Goal: Information Seeking & Learning: Learn about a topic

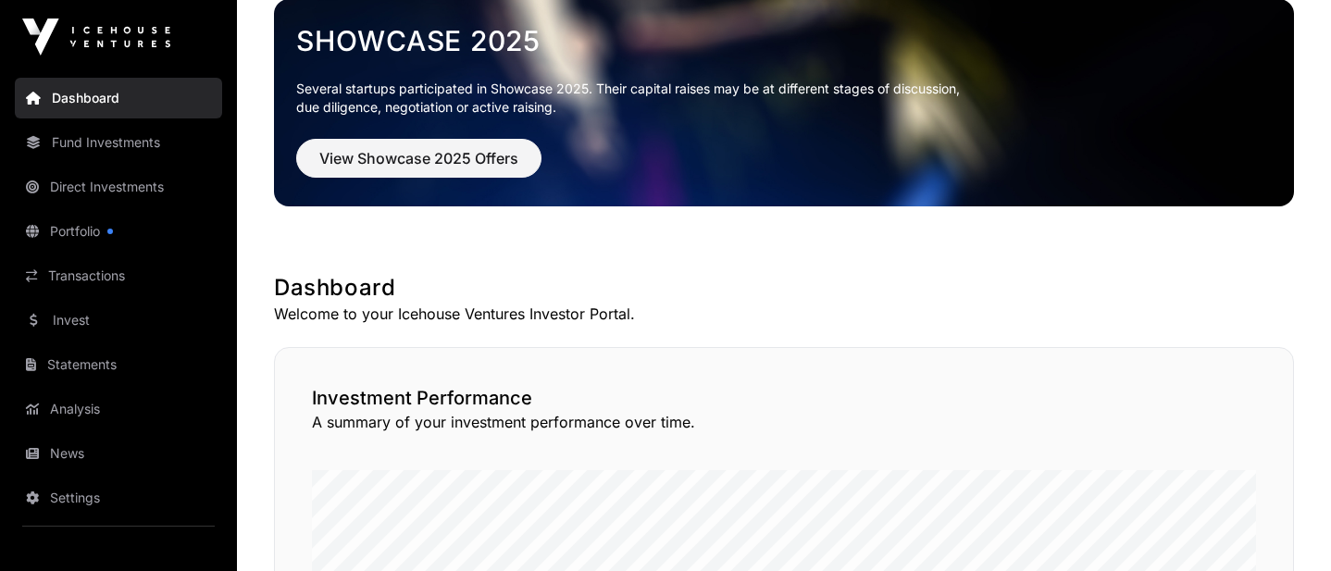
scroll to position [93, 0]
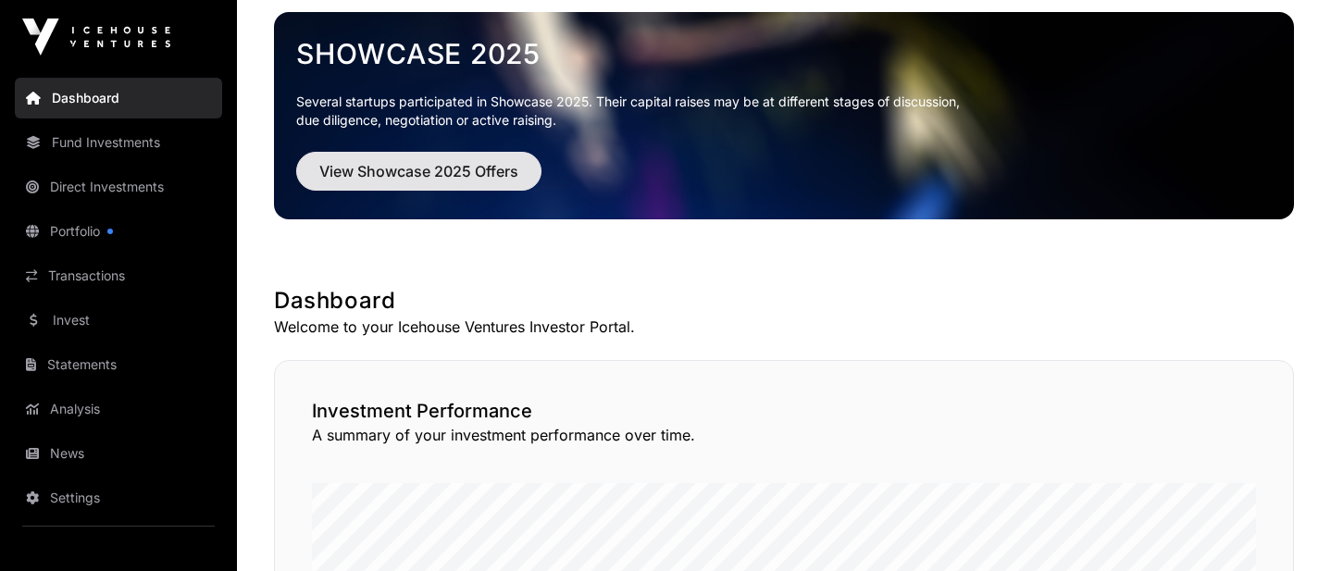
click at [456, 179] on span "View Showcase 2025 Offers" at bounding box center [418, 171] width 199 height 22
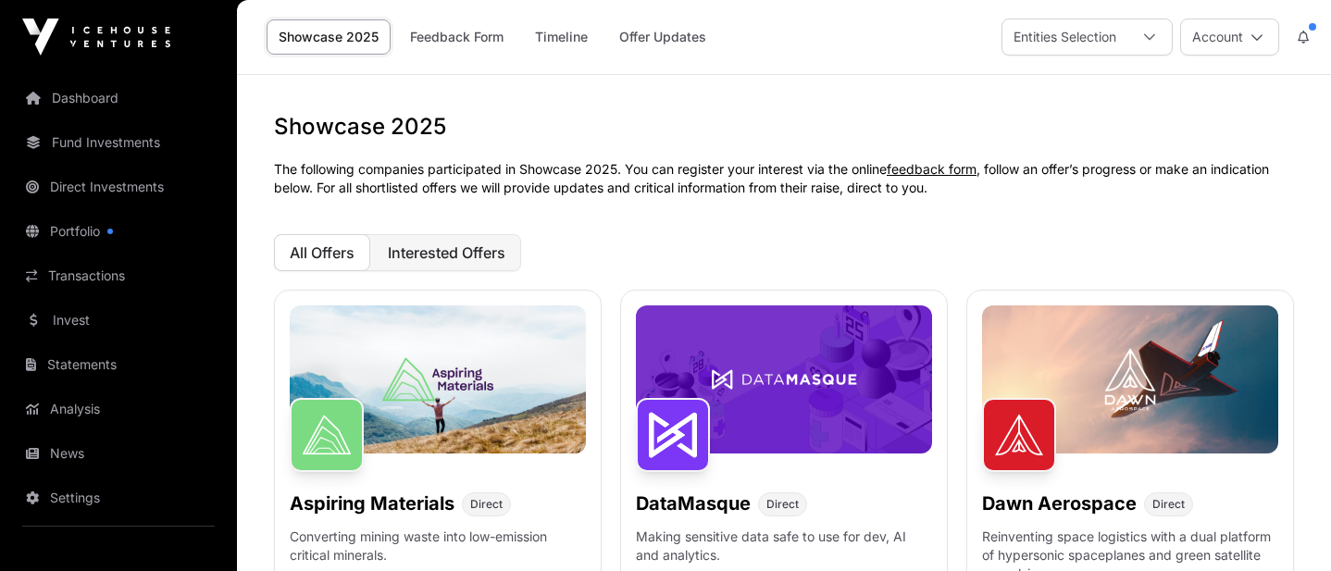
click at [486, 255] on span "Interested Offers" at bounding box center [447, 252] width 118 height 19
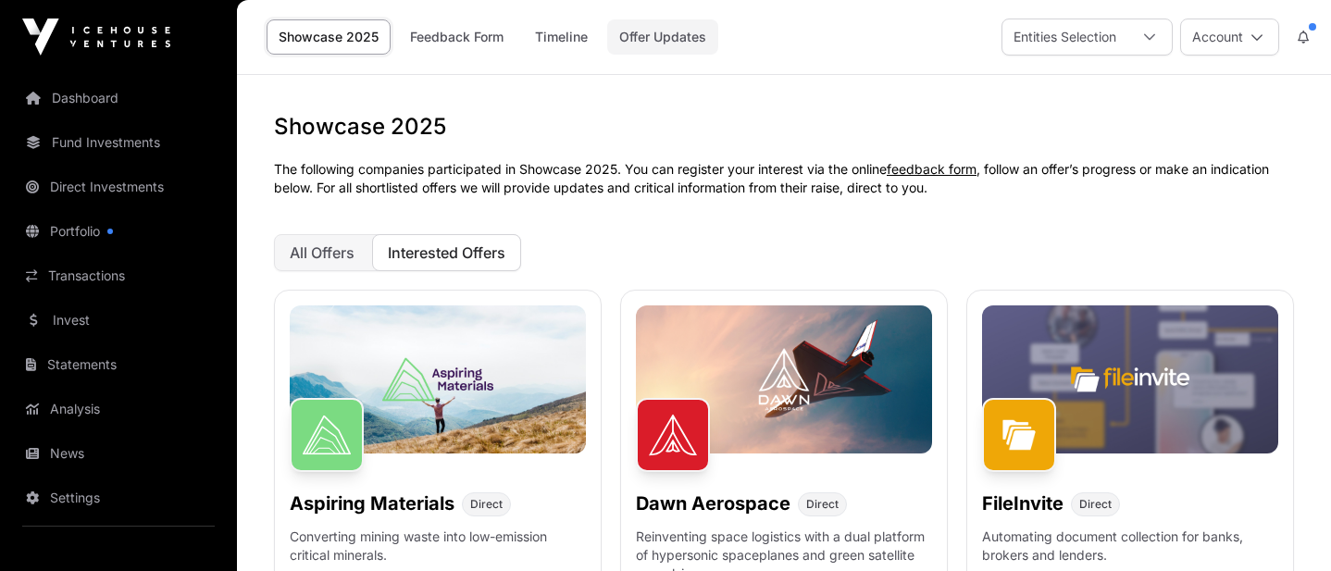
click at [664, 39] on link "Offer Updates" at bounding box center [662, 36] width 111 height 35
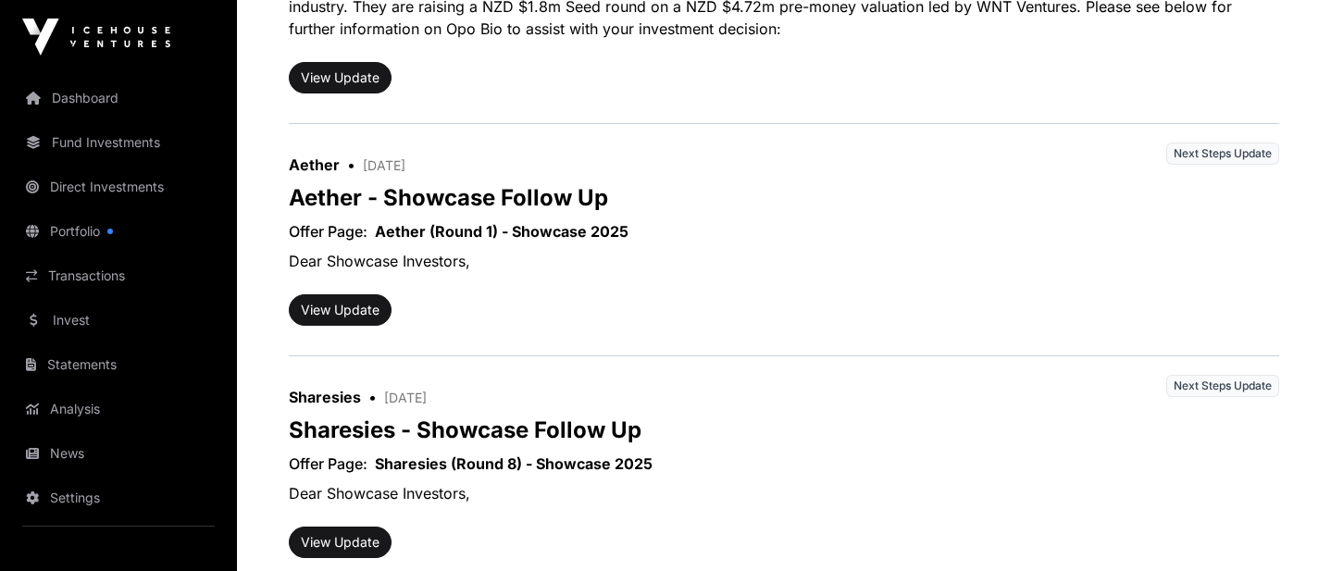
scroll to position [1133, 0]
click at [350, 308] on button "View Update" at bounding box center [340, 308] width 103 height 31
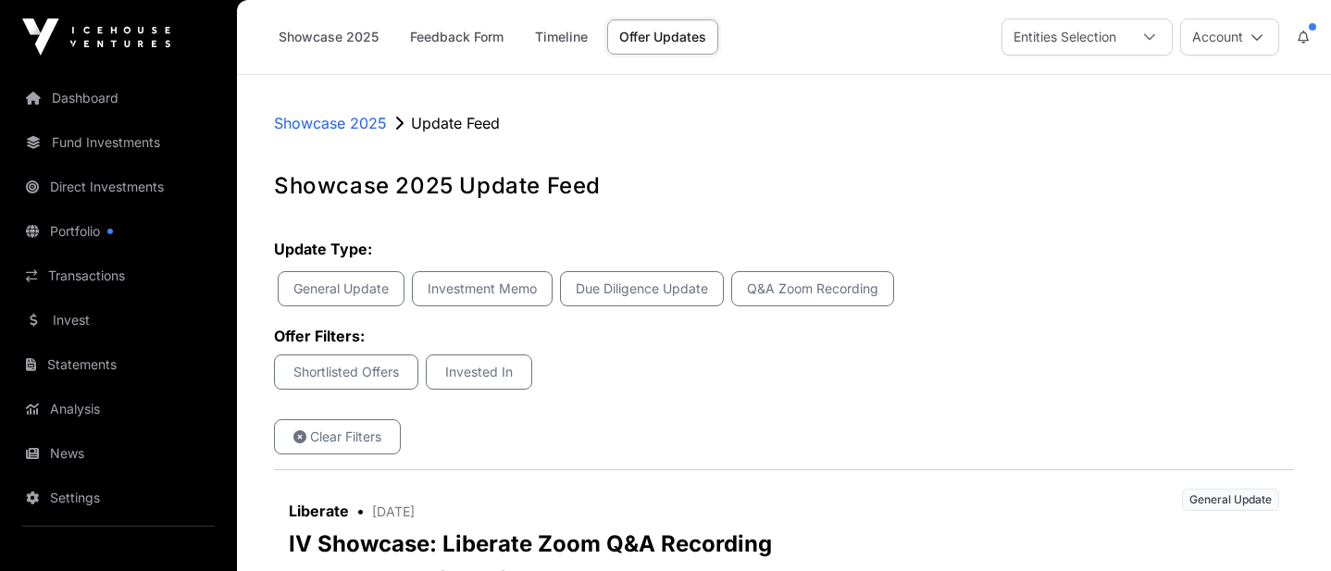
scroll to position [1133, 0]
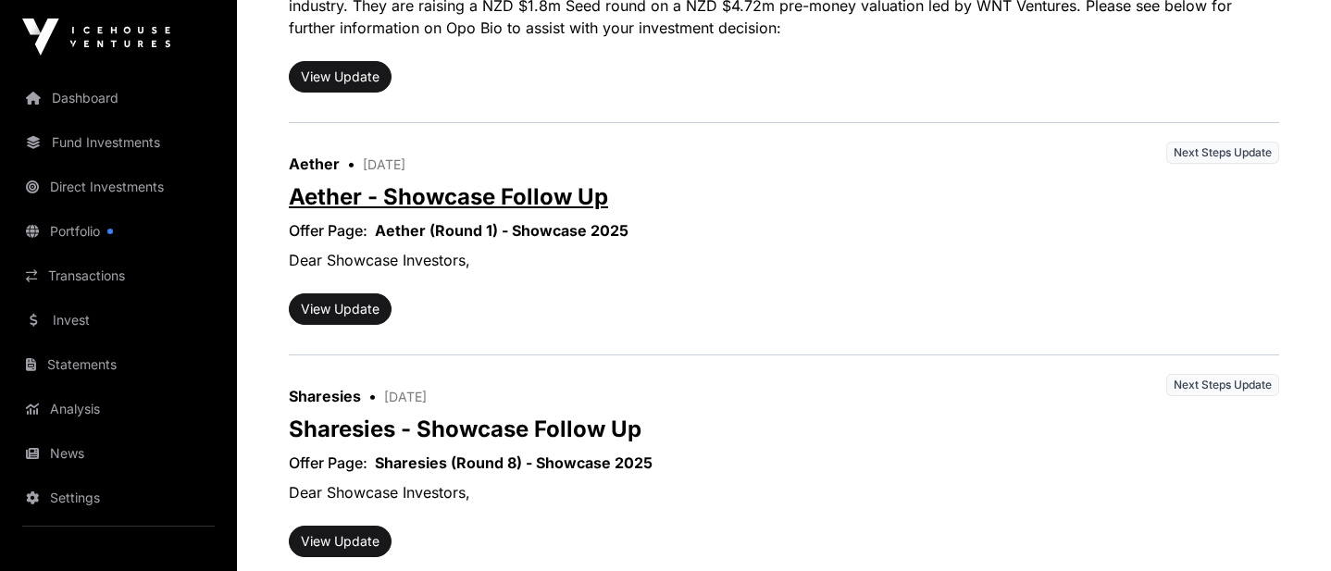
click at [534, 191] on link "Aether - Showcase Follow Up" at bounding box center [448, 196] width 319 height 27
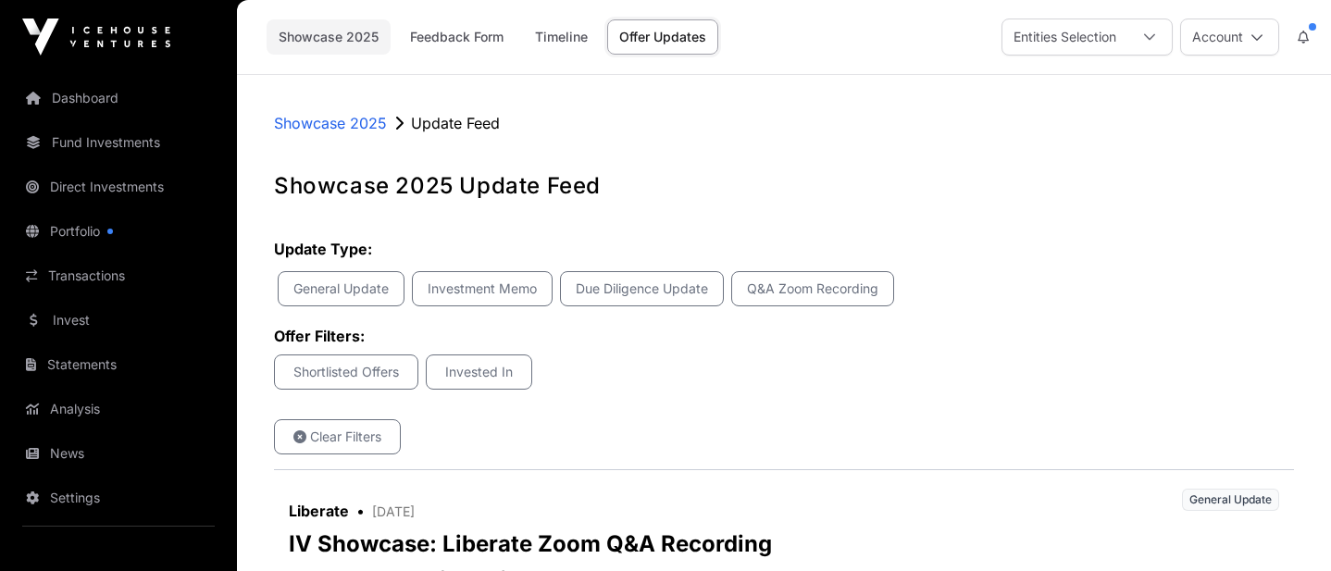
click at [319, 39] on link "Showcase 2025" at bounding box center [328, 36] width 124 height 35
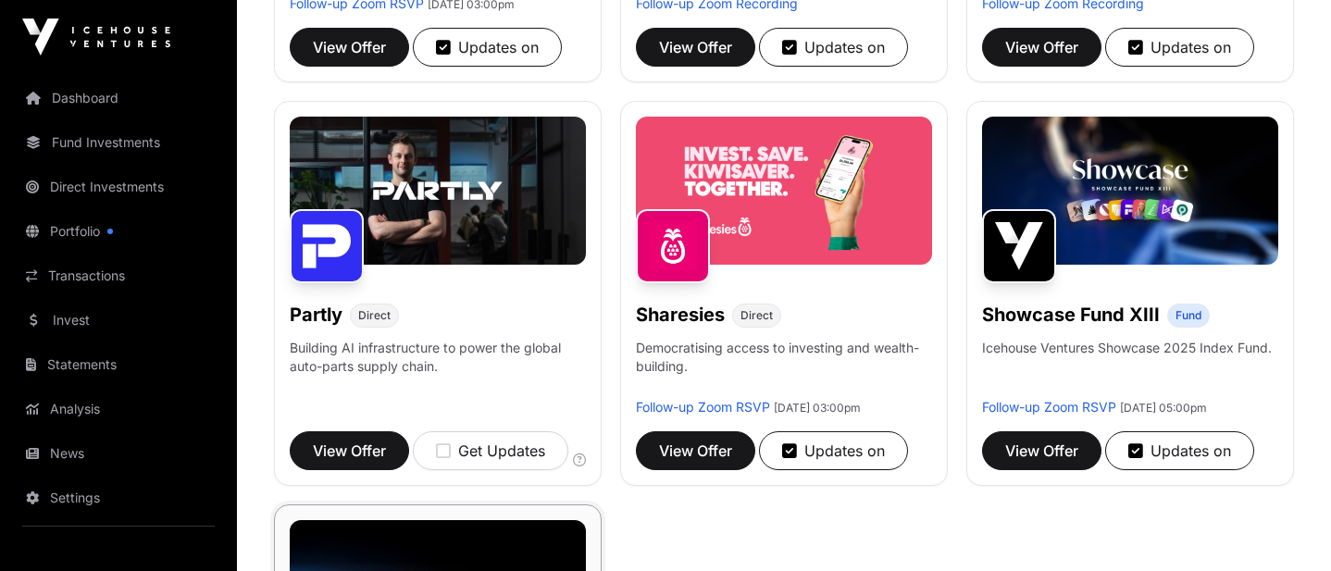
scroll to position [965, 0]
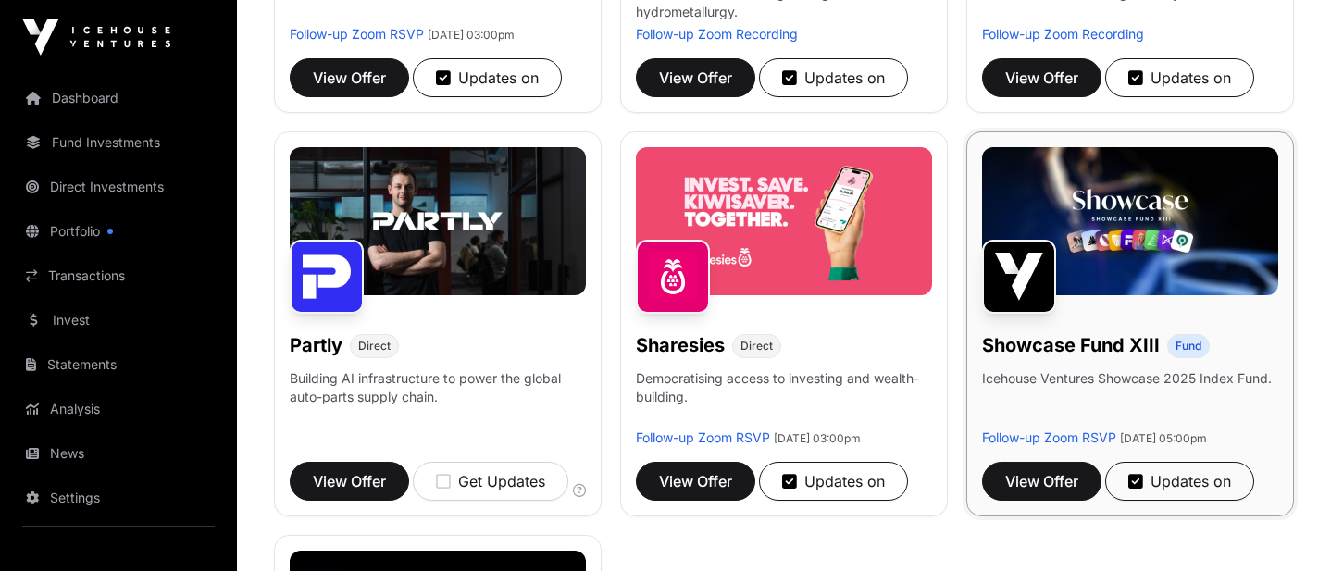
click at [1109, 295] on img at bounding box center [1130, 221] width 296 height 148
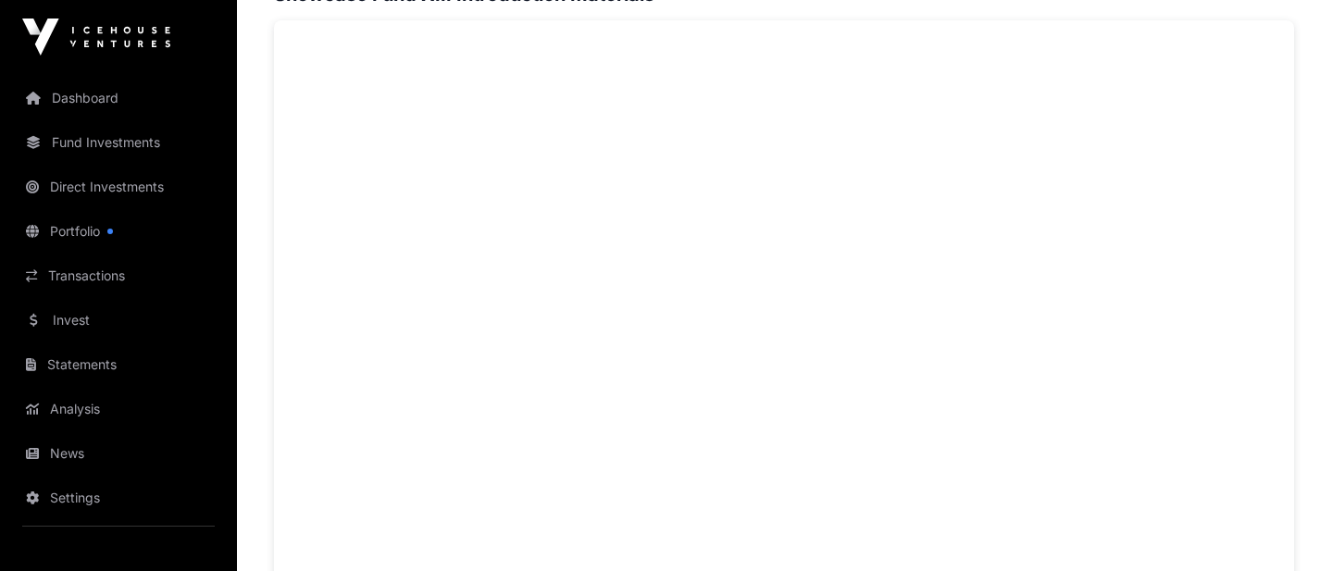
scroll to position [1324, 0]
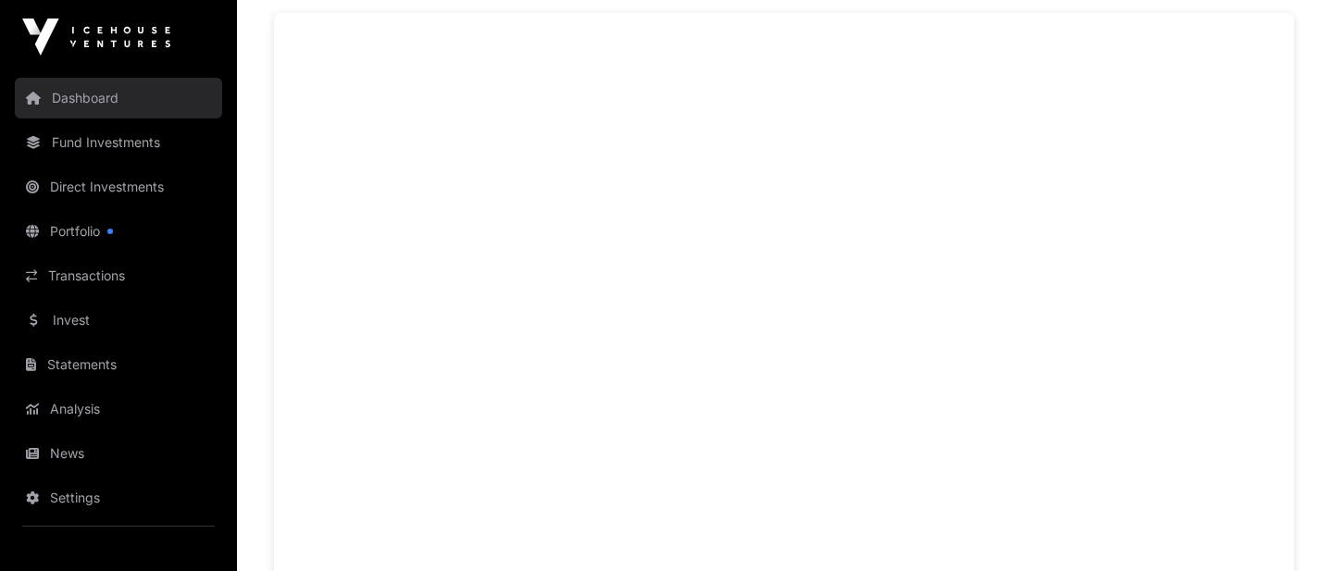
click at [108, 103] on link "Dashboard" at bounding box center [118, 98] width 207 height 41
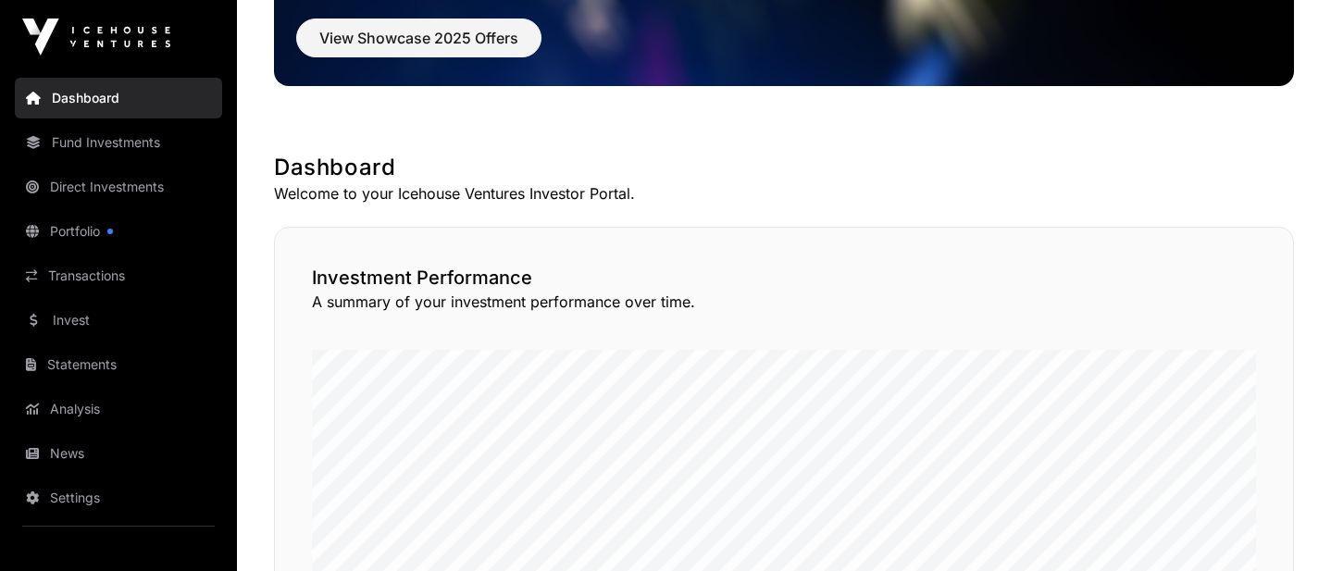
scroll to position [43, 0]
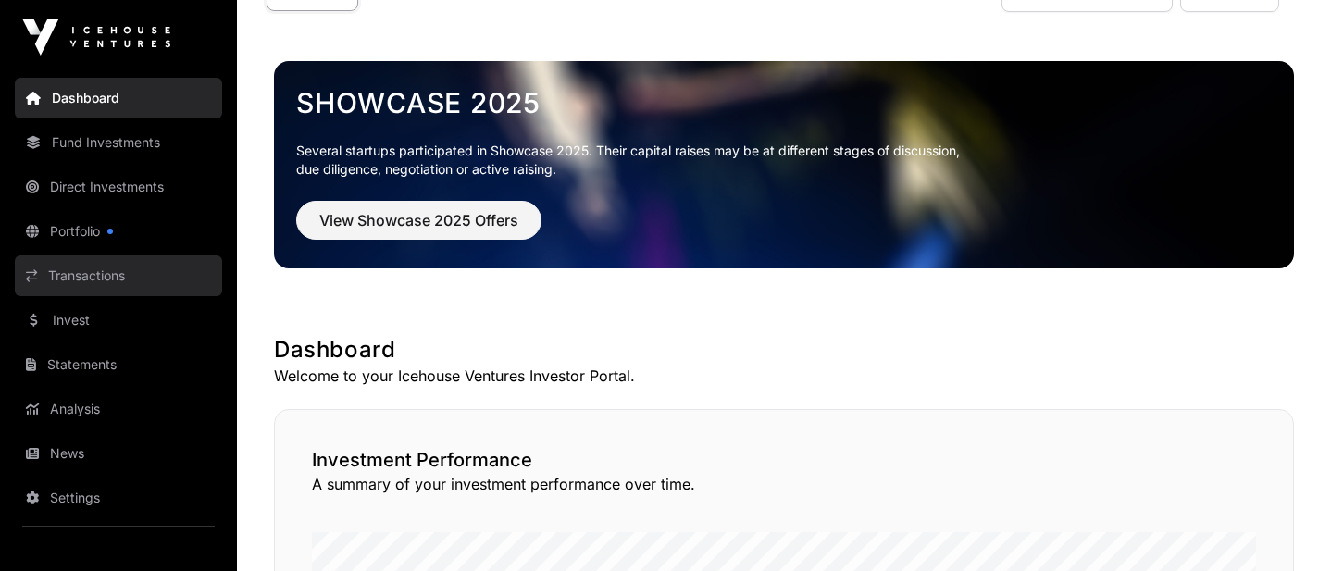
click at [79, 280] on link "Transactions" at bounding box center [118, 275] width 207 height 41
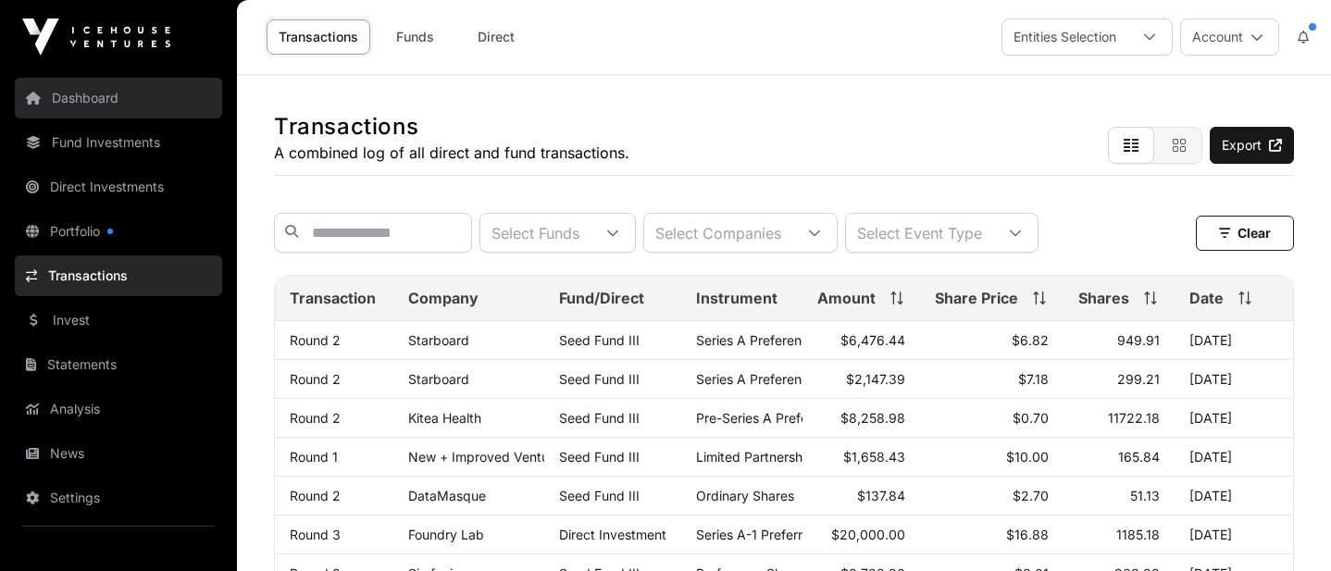
click at [82, 105] on link "Dashboard" at bounding box center [118, 98] width 207 height 41
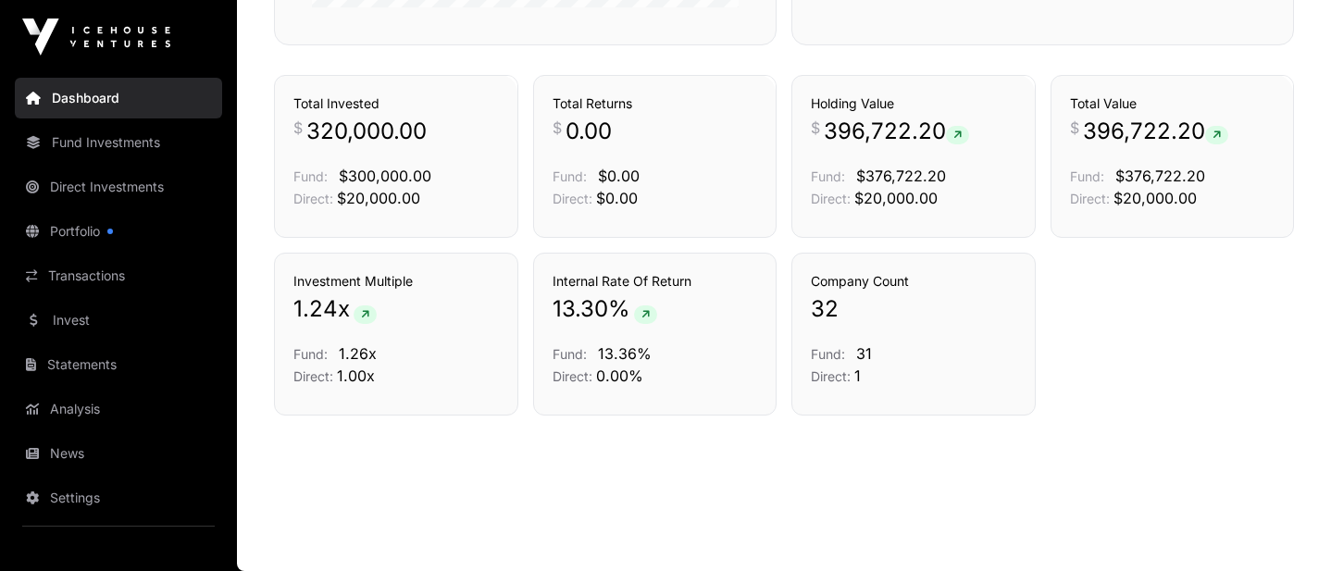
scroll to position [1304, 0]
click at [121, 151] on link "Fund Investments" at bounding box center [118, 142] width 207 height 41
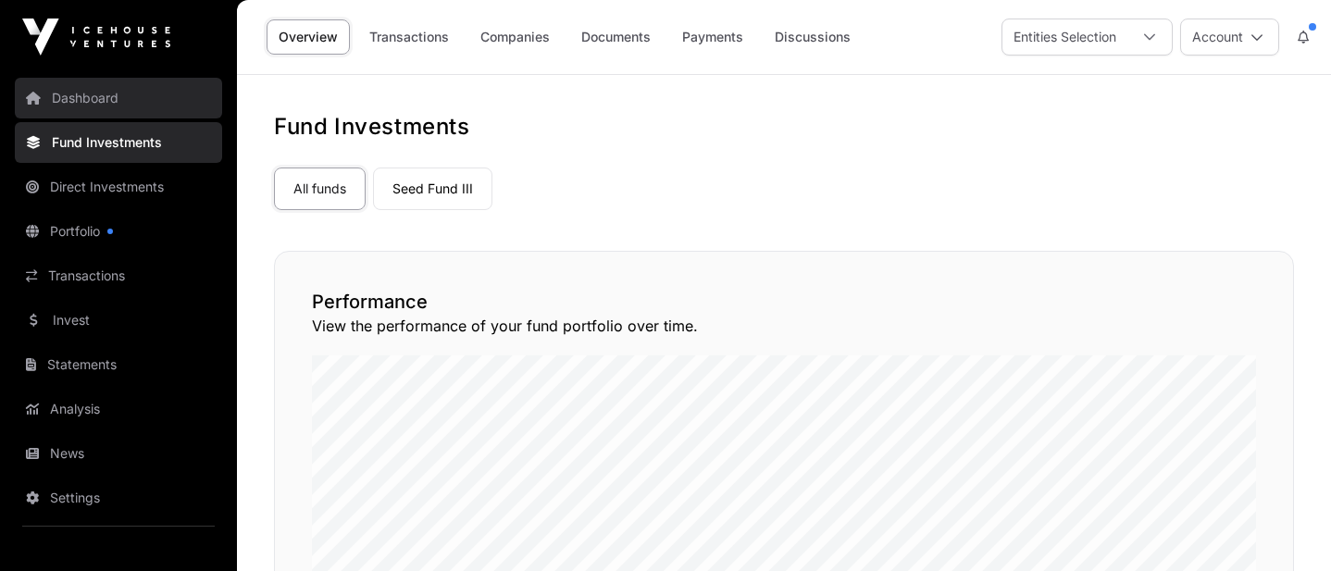
click at [130, 96] on link "Dashboard" at bounding box center [118, 98] width 207 height 41
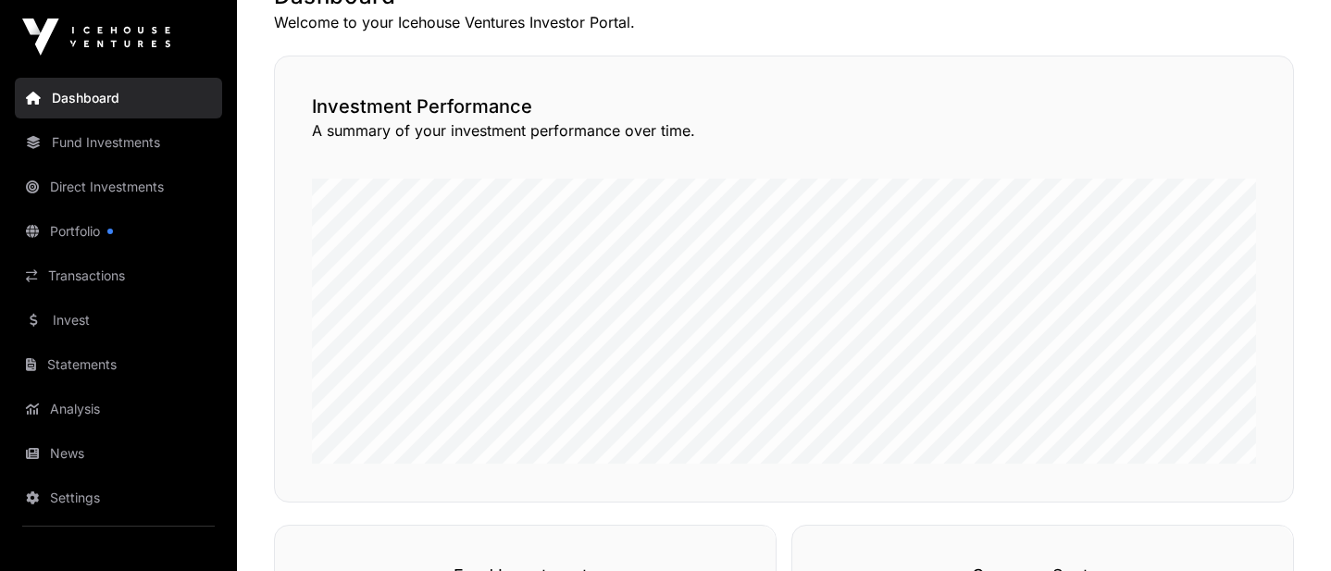
scroll to position [276, 0]
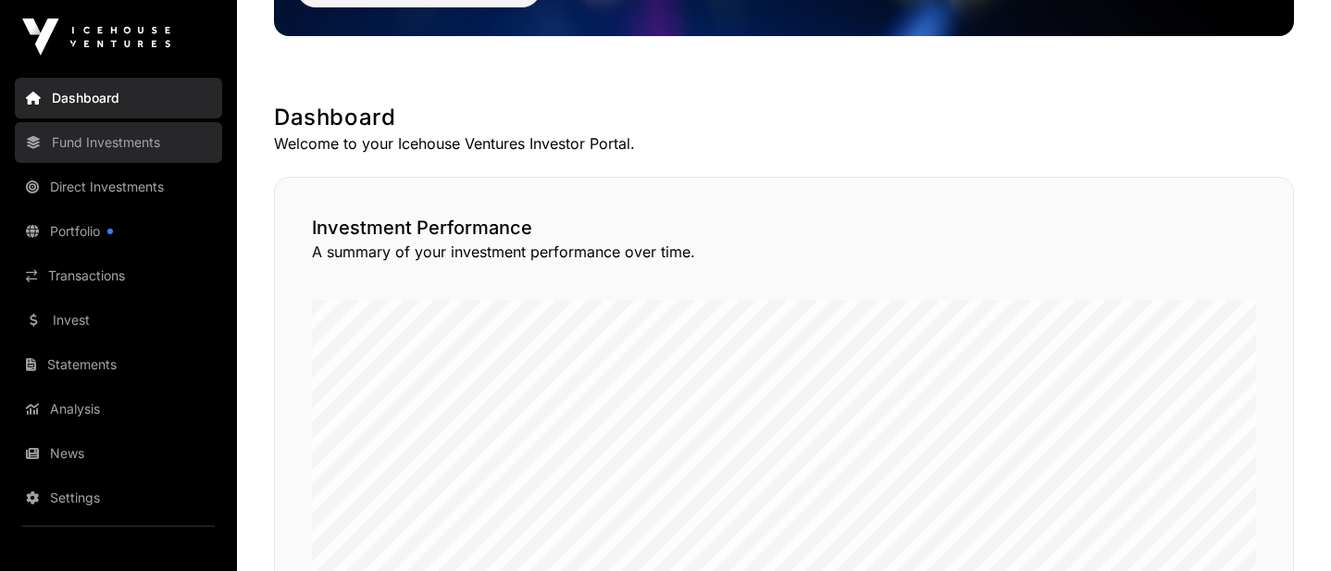
click at [118, 139] on link "Fund Investments" at bounding box center [118, 142] width 207 height 41
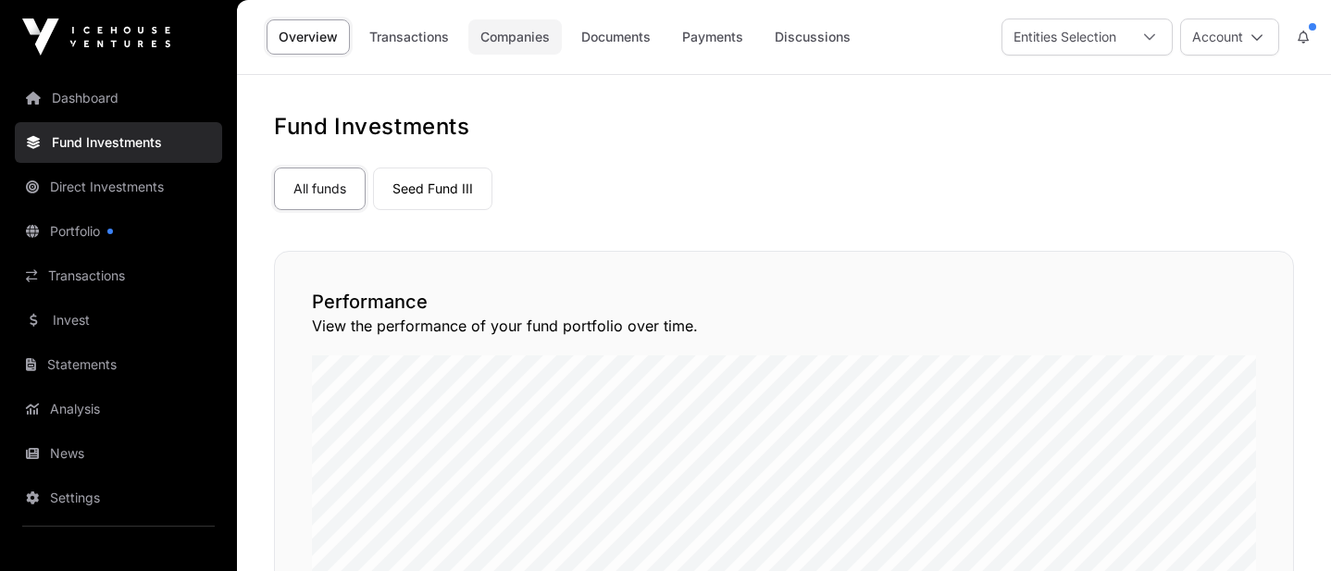
click at [513, 31] on link "Companies" at bounding box center [514, 36] width 93 height 35
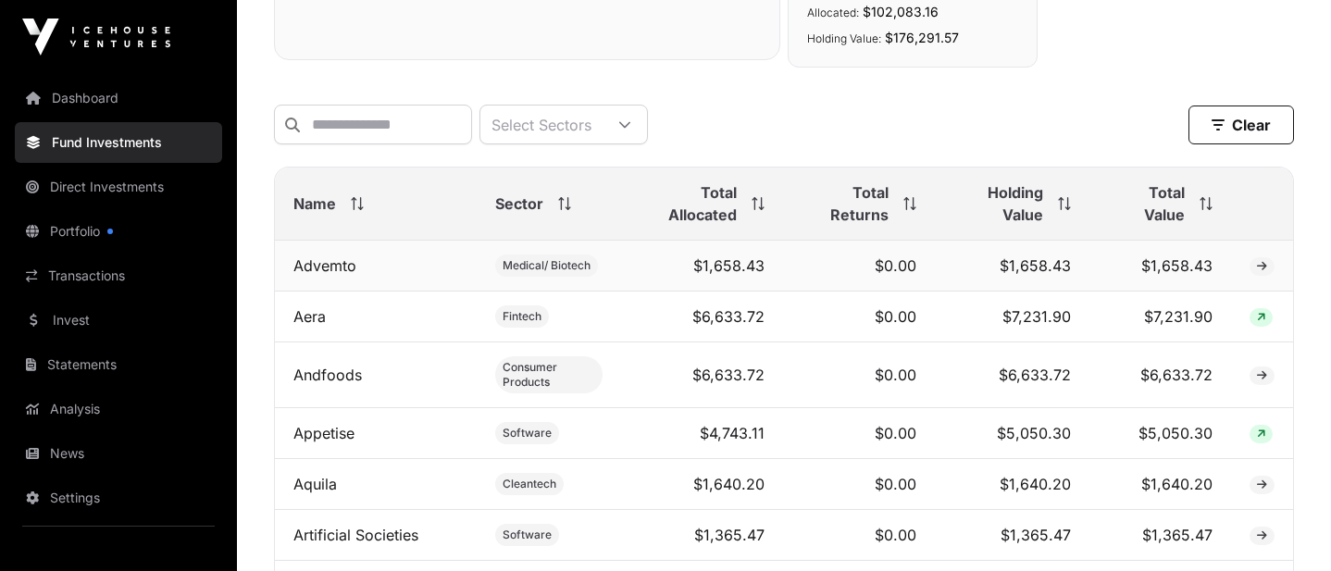
scroll to position [656, 0]
click at [1170, 201] on span "Total Value" at bounding box center [1146, 204] width 76 height 44
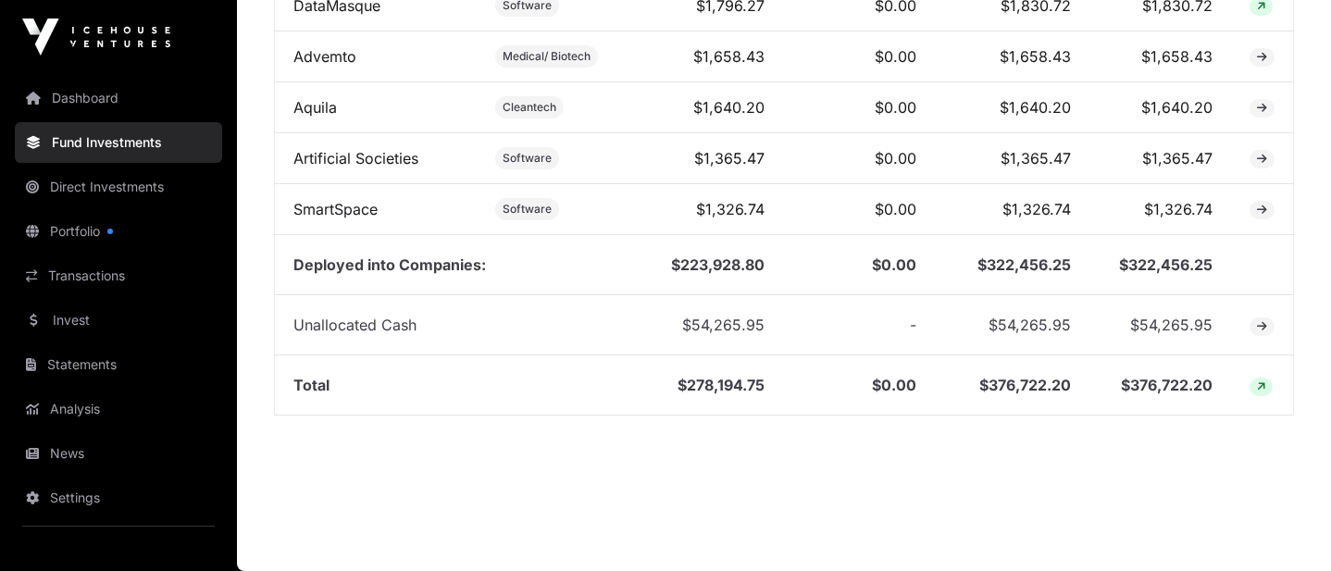
scroll to position [2273, 0]
click at [92, 233] on link "Portfolio" at bounding box center [118, 231] width 207 height 41
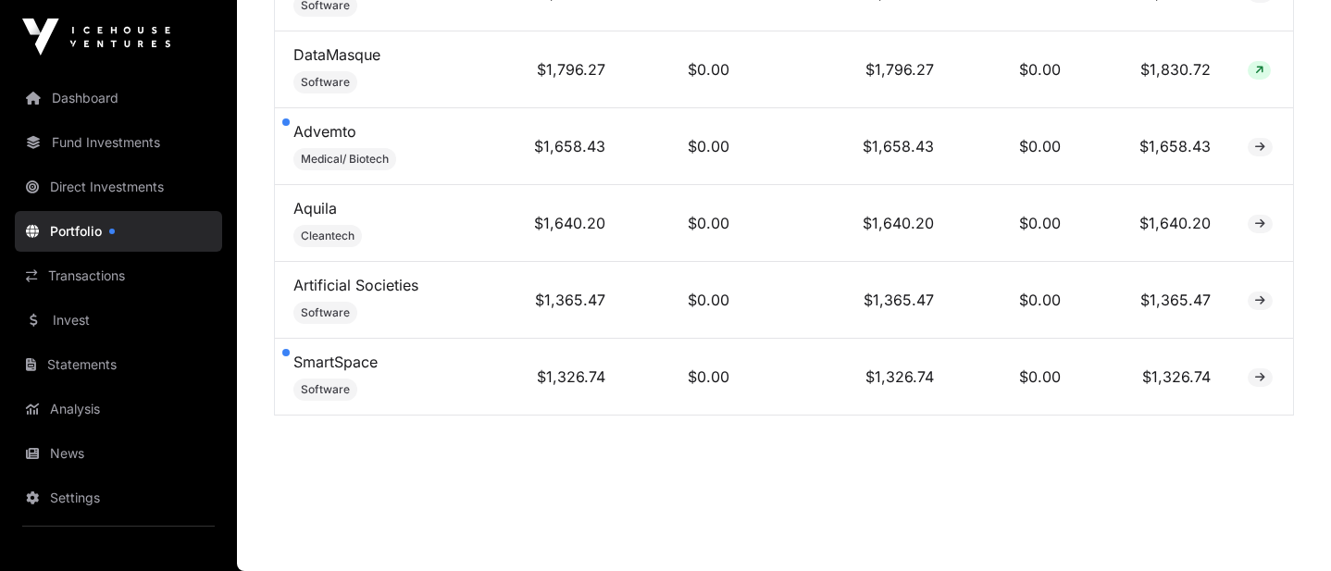
scroll to position [2954, 0]
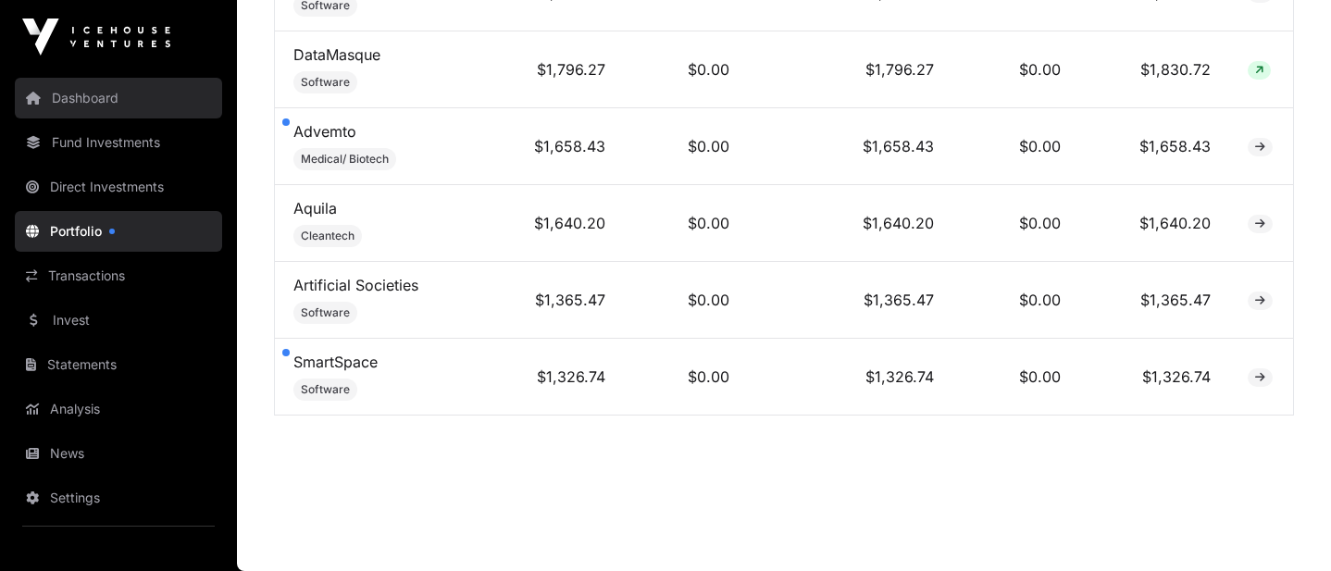
click at [99, 105] on link "Dashboard" at bounding box center [118, 98] width 207 height 41
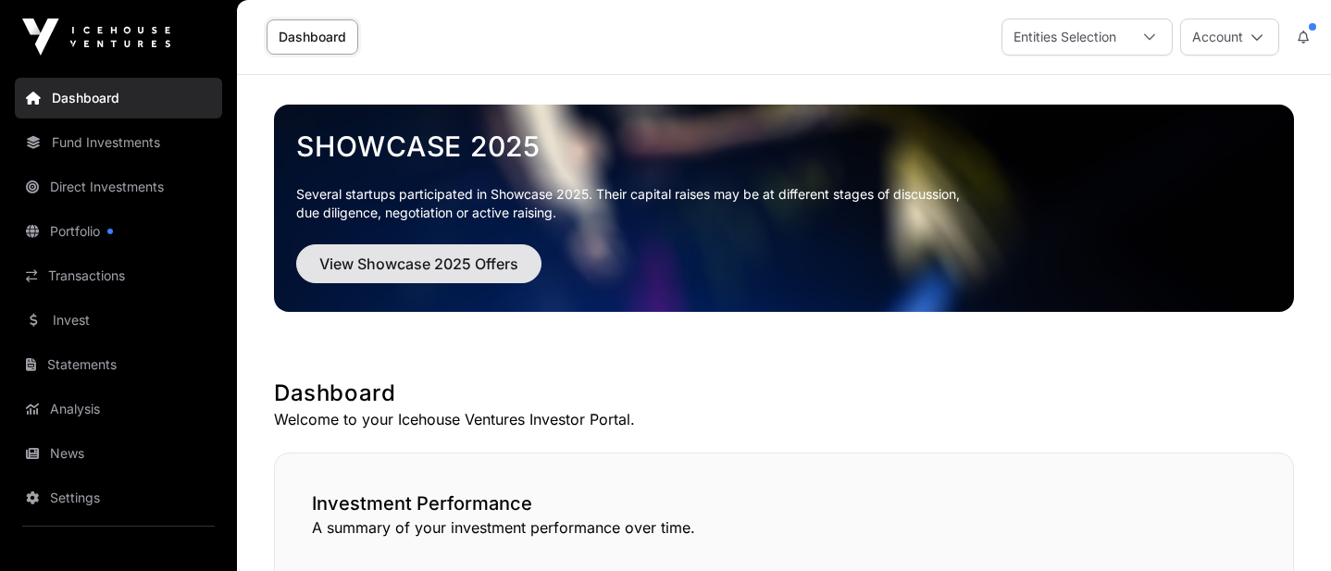
click at [428, 266] on span "View Showcase 2025 Offers" at bounding box center [418, 264] width 199 height 22
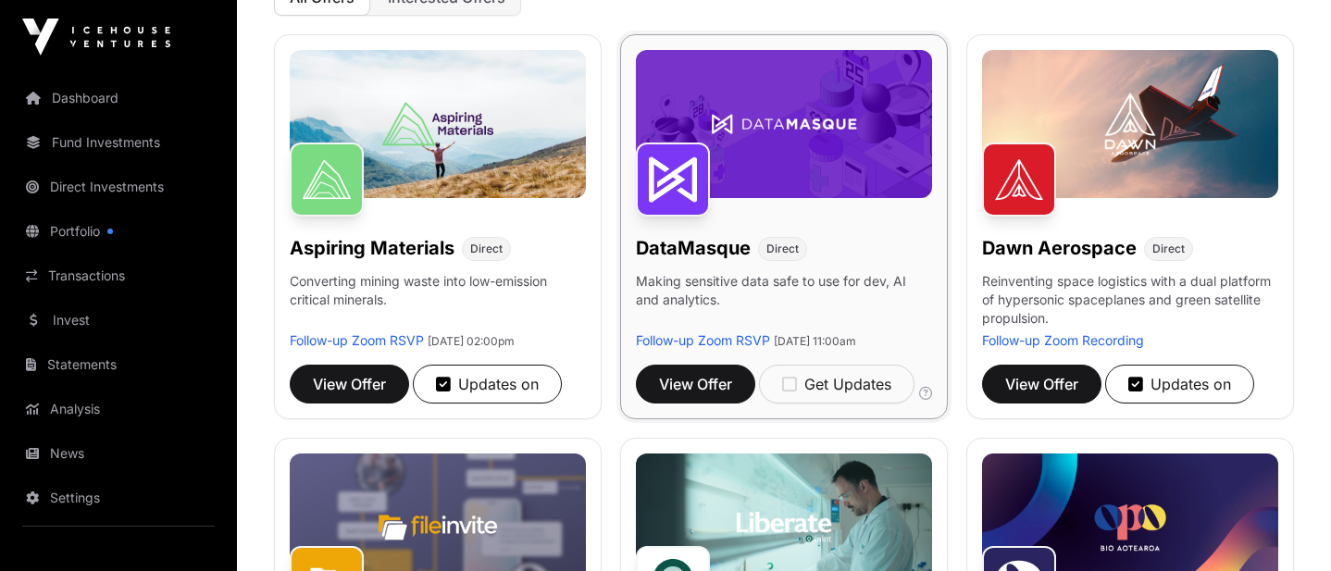
scroll to position [256, 0]
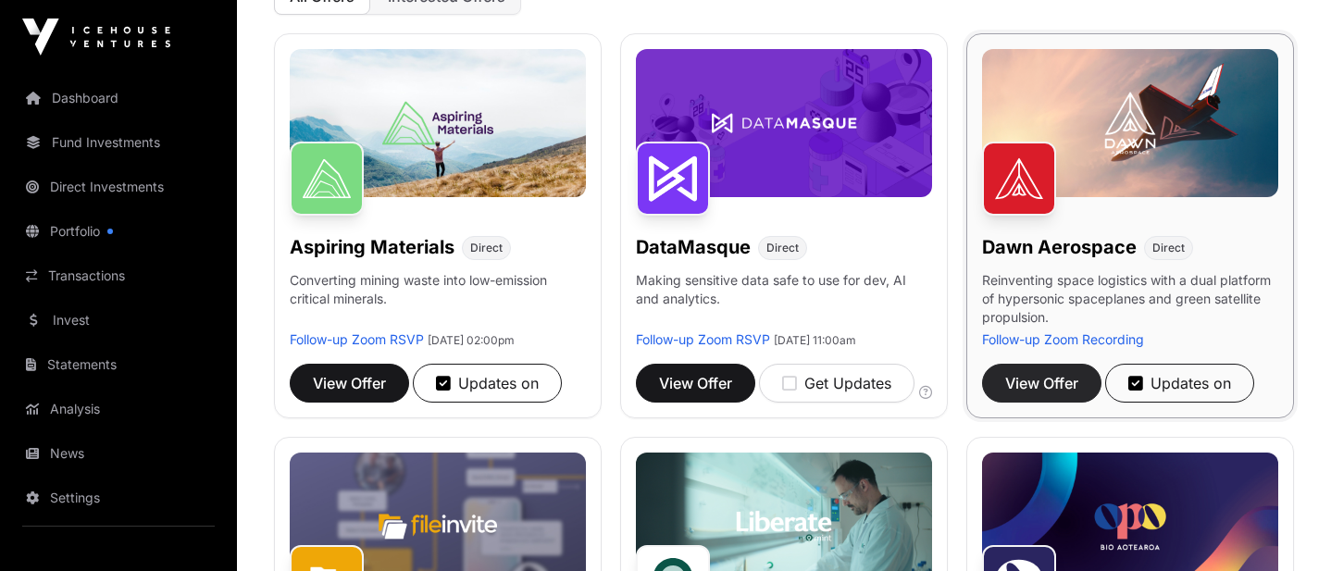
click at [1024, 383] on span "View Offer" at bounding box center [1041, 383] width 73 height 22
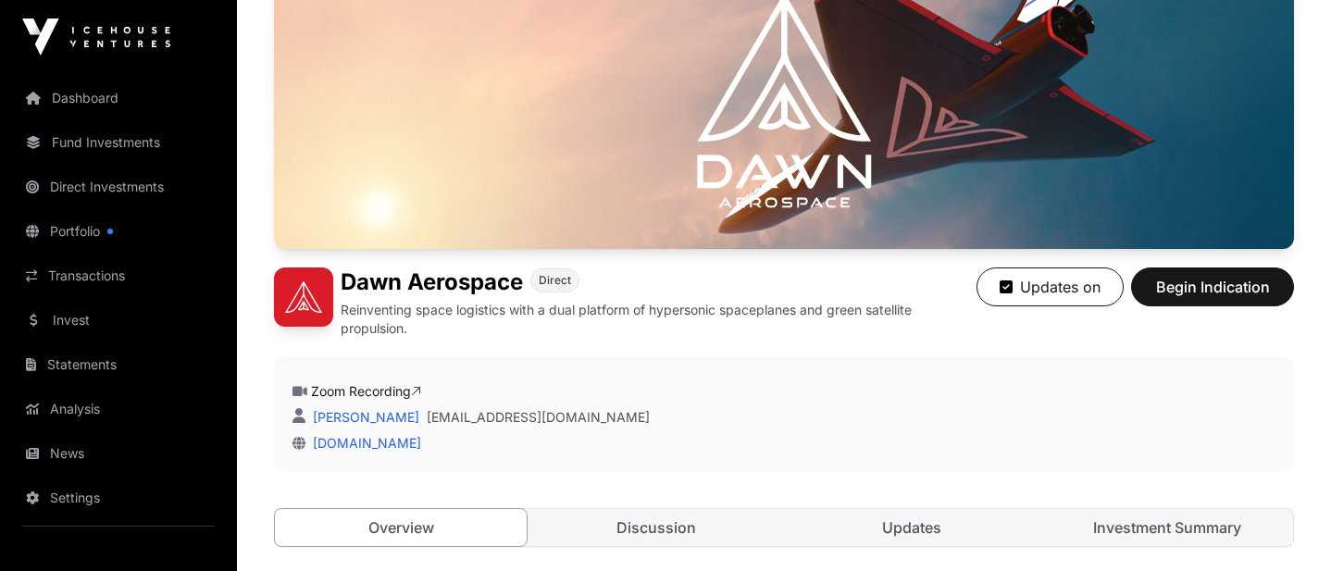
scroll to position [169, 0]
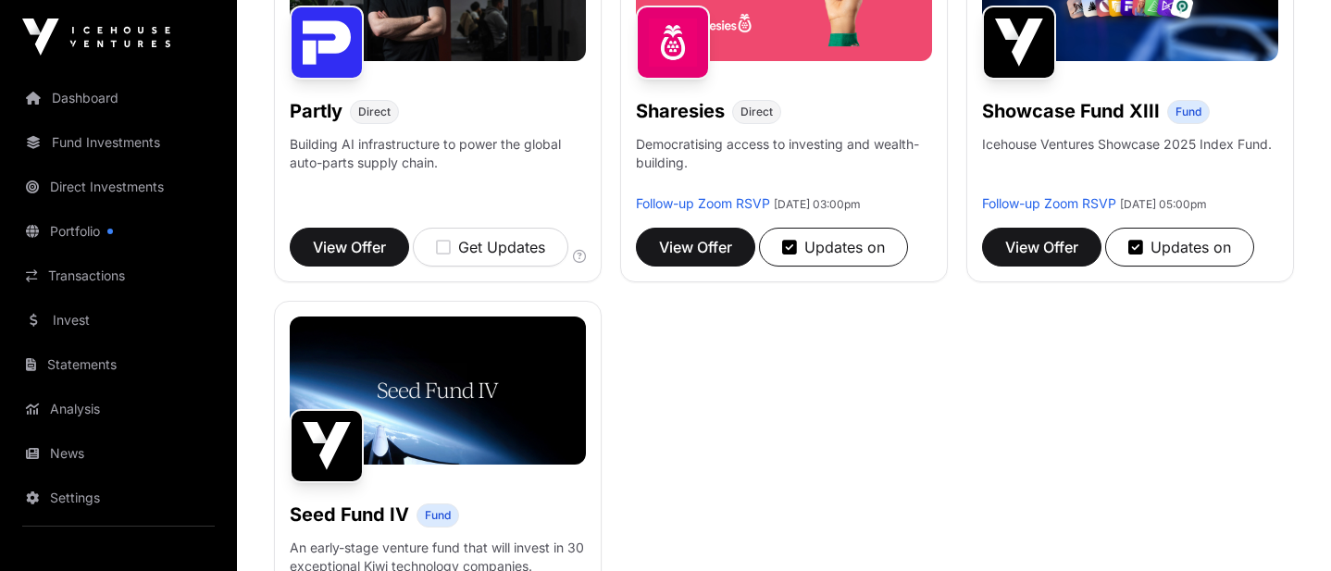
scroll to position [1194, 0]
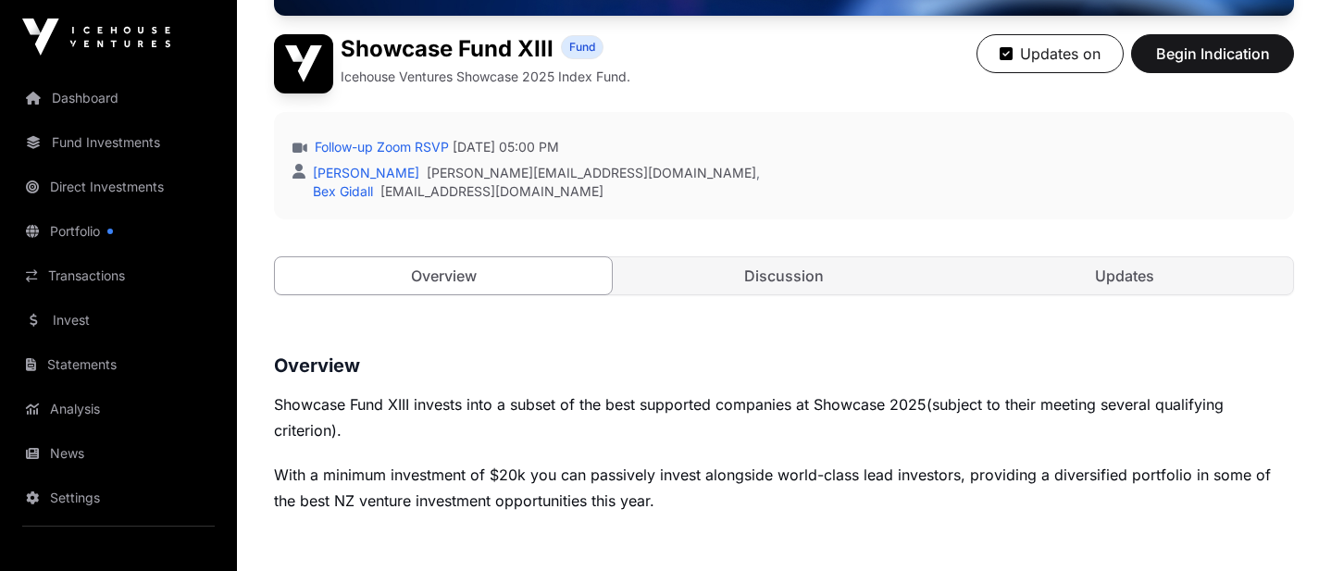
scroll to position [437, 0]
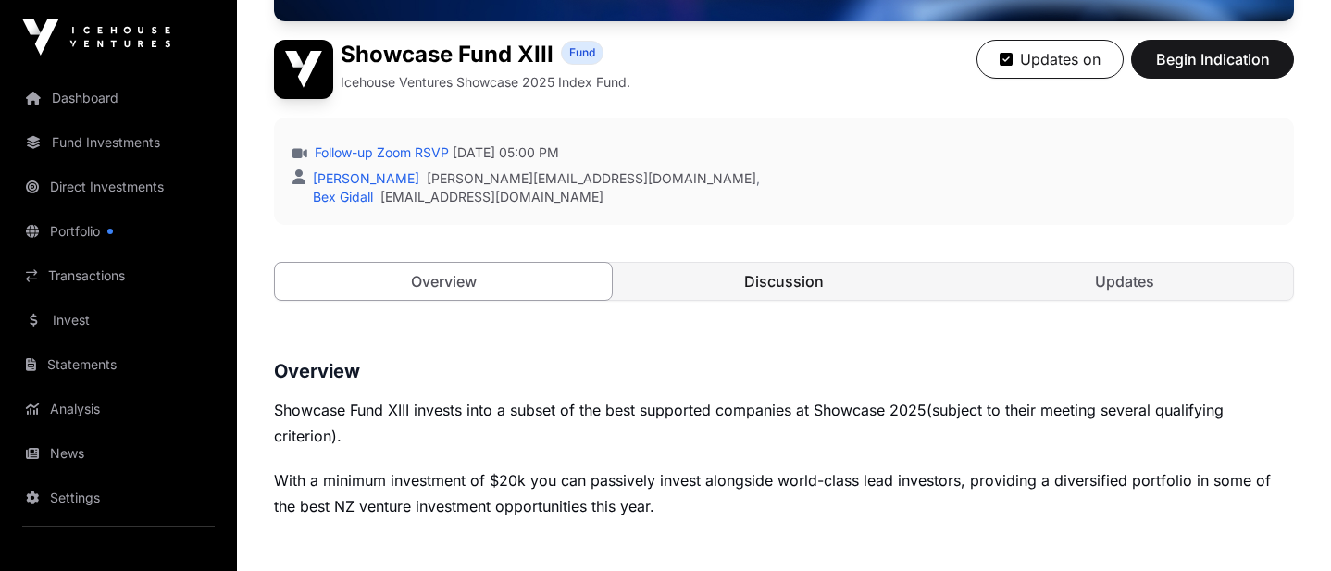
click at [786, 280] on link "Discussion" at bounding box center [783, 281] width 337 height 37
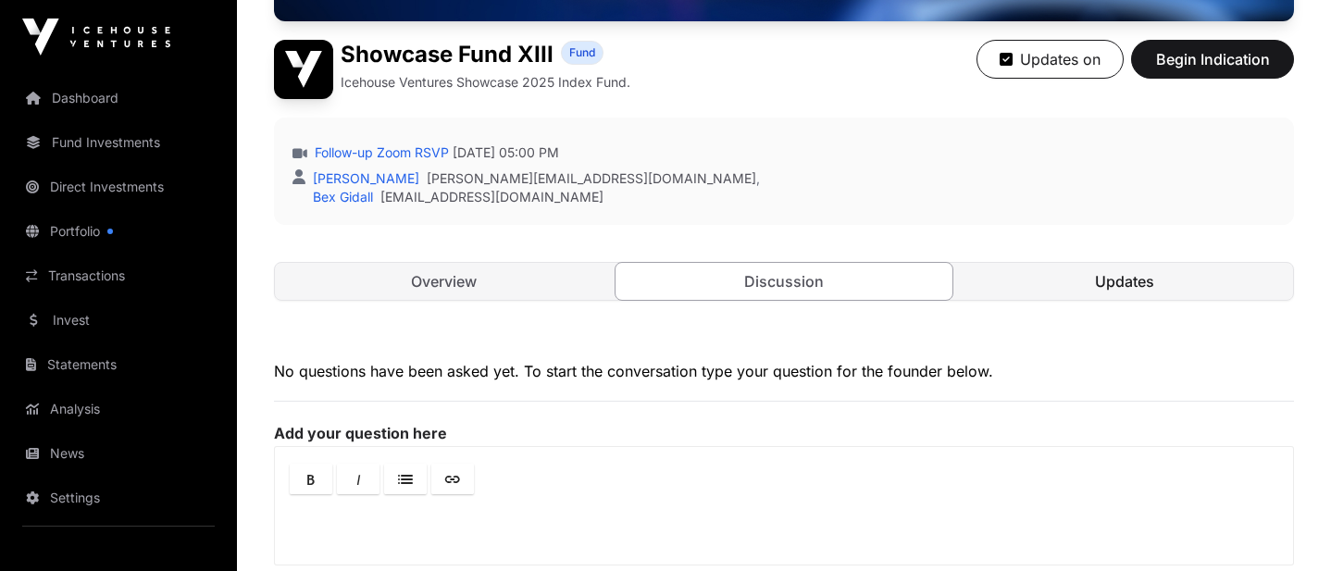
click at [1056, 279] on link "Updates" at bounding box center [1124, 281] width 337 height 37
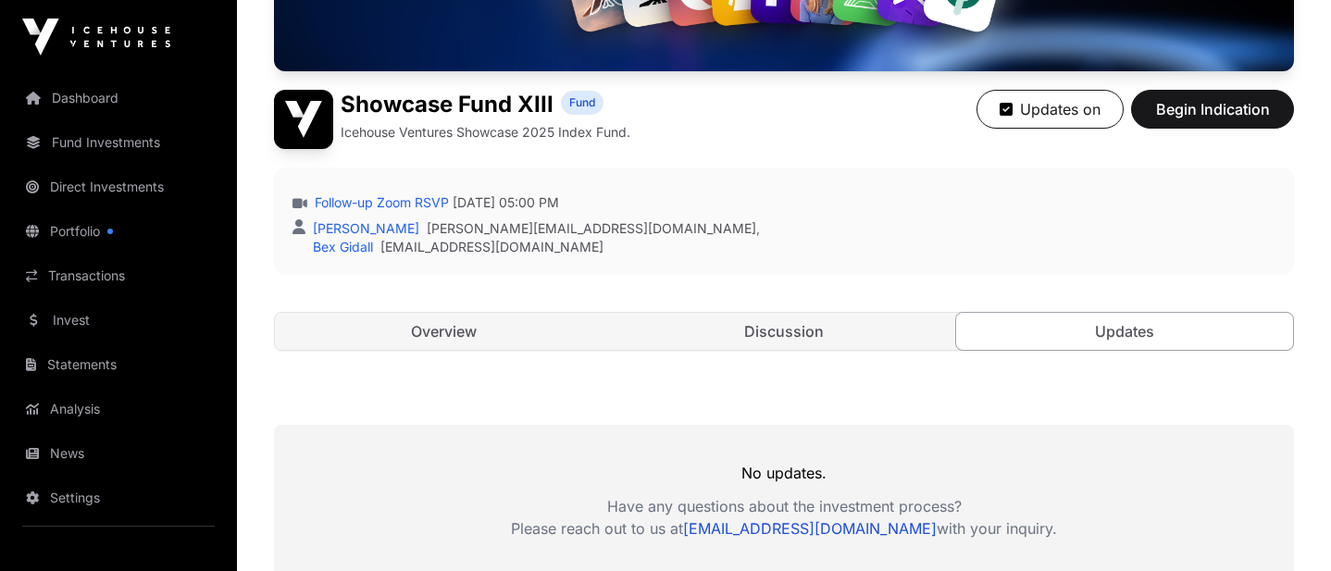
scroll to position [382, 0]
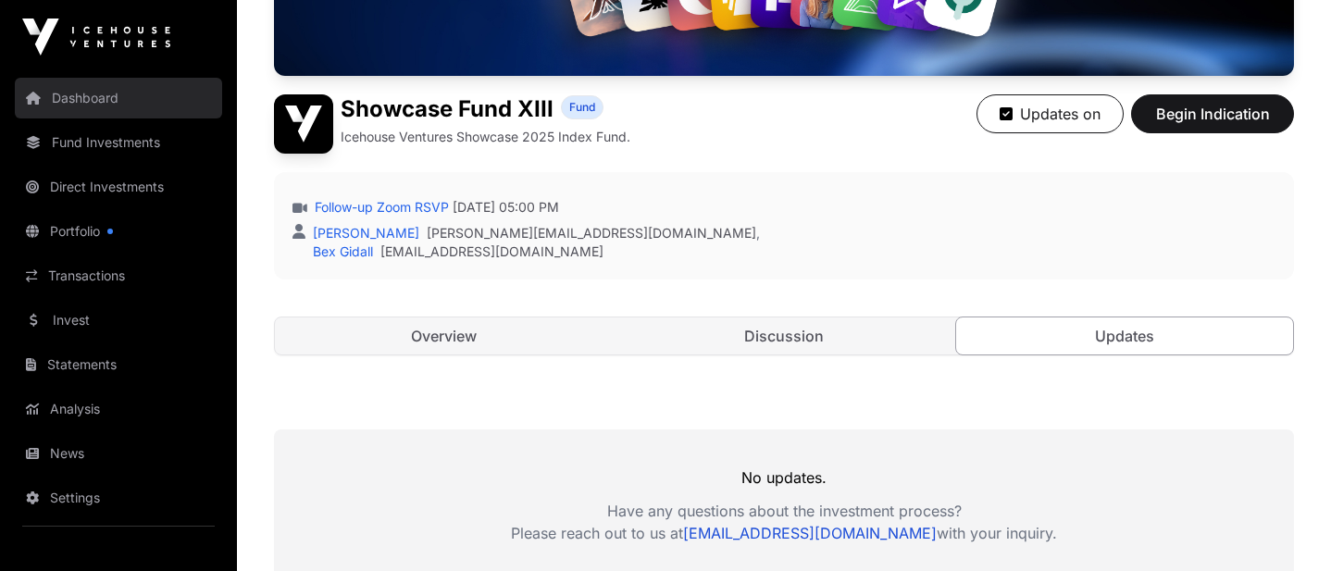
click at [81, 99] on link "Dashboard" at bounding box center [118, 98] width 207 height 41
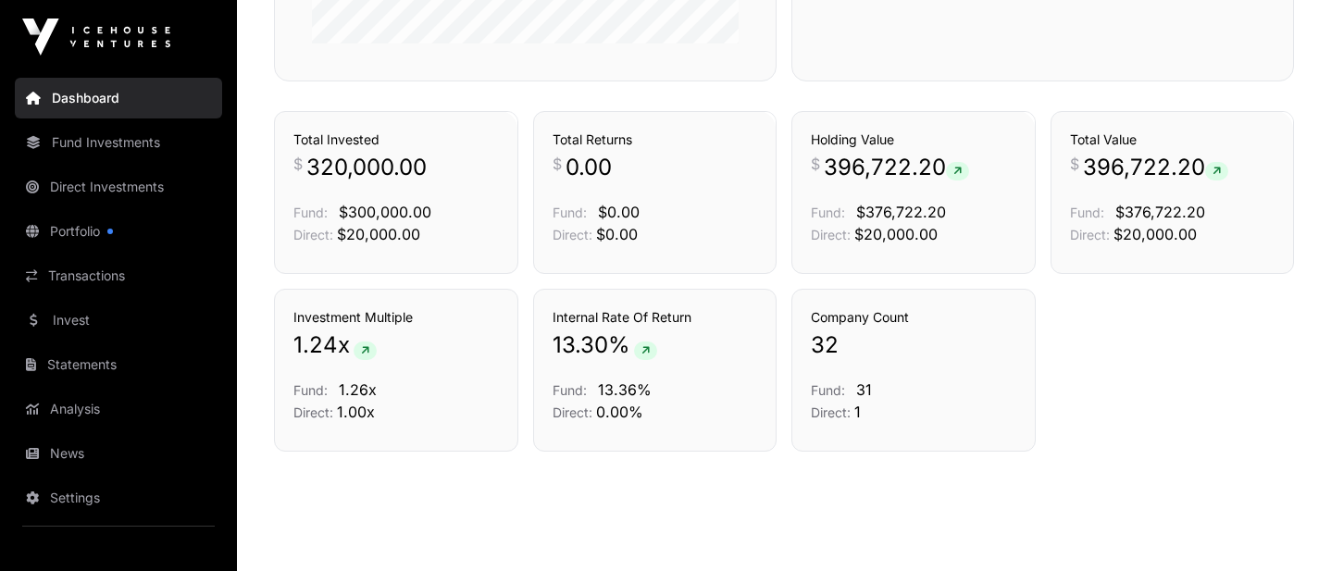
scroll to position [1270, 0]
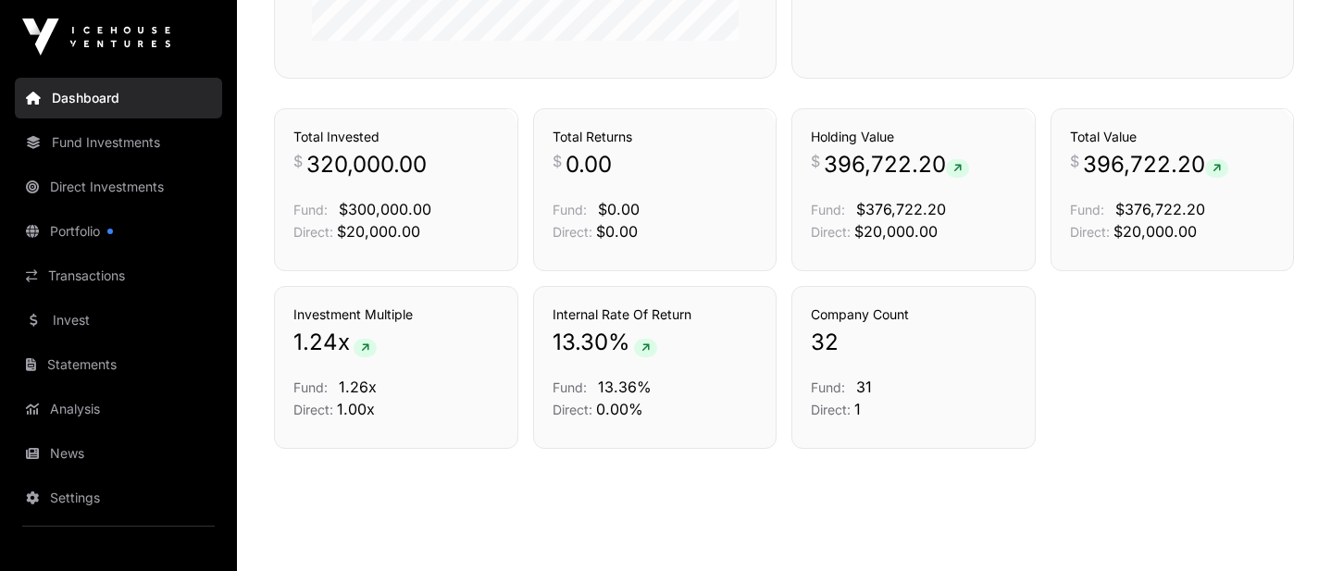
click at [642, 316] on h3 "Internal Rate Of Return" at bounding box center [654, 314] width 205 height 19
click at [91, 413] on link "Analysis" at bounding box center [118, 409] width 207 height 41
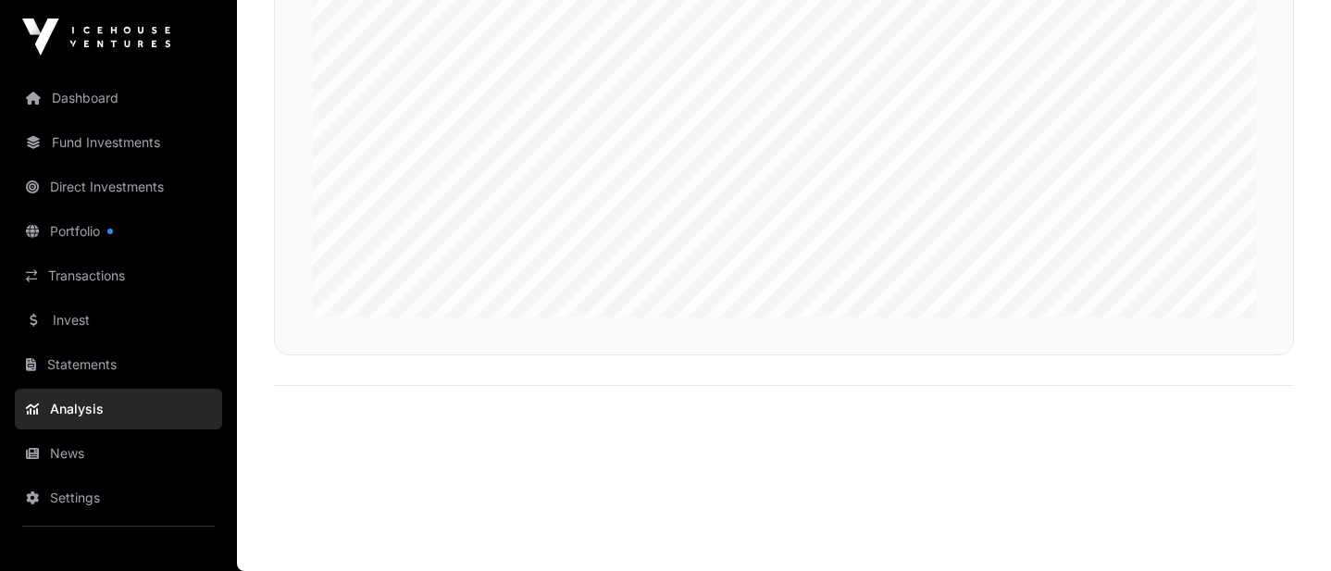
scroll to position [4587, 0]
click at [83, 451] on link "News" at bounding box center [118, 453] width 207 height 41
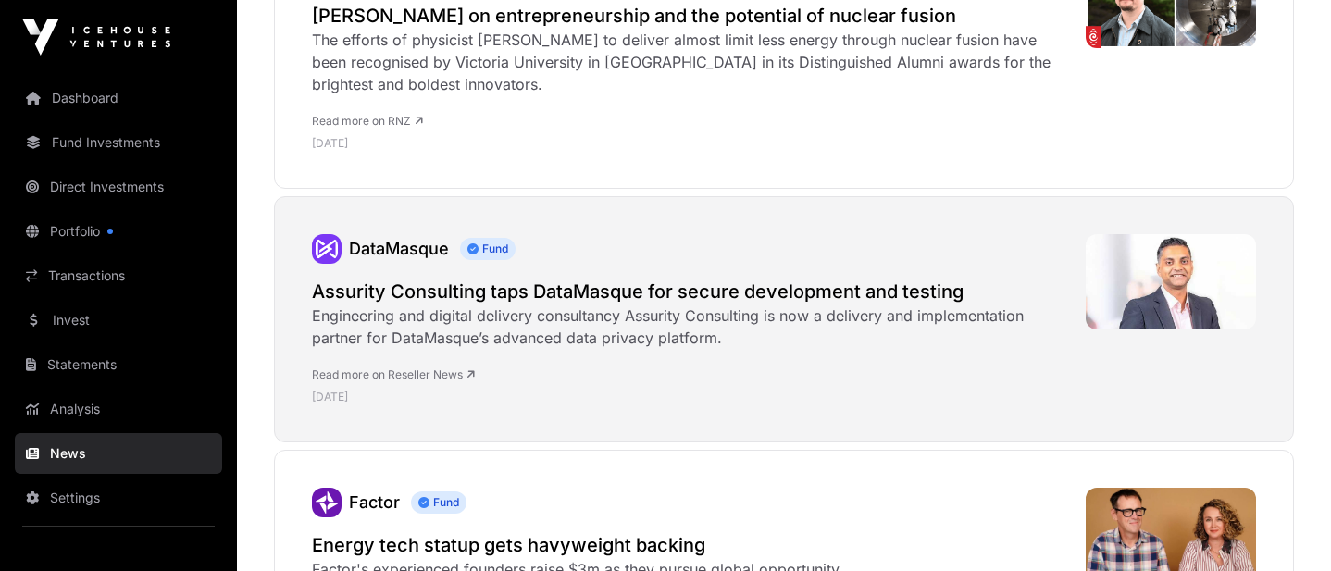
scroll to position [645, 0]
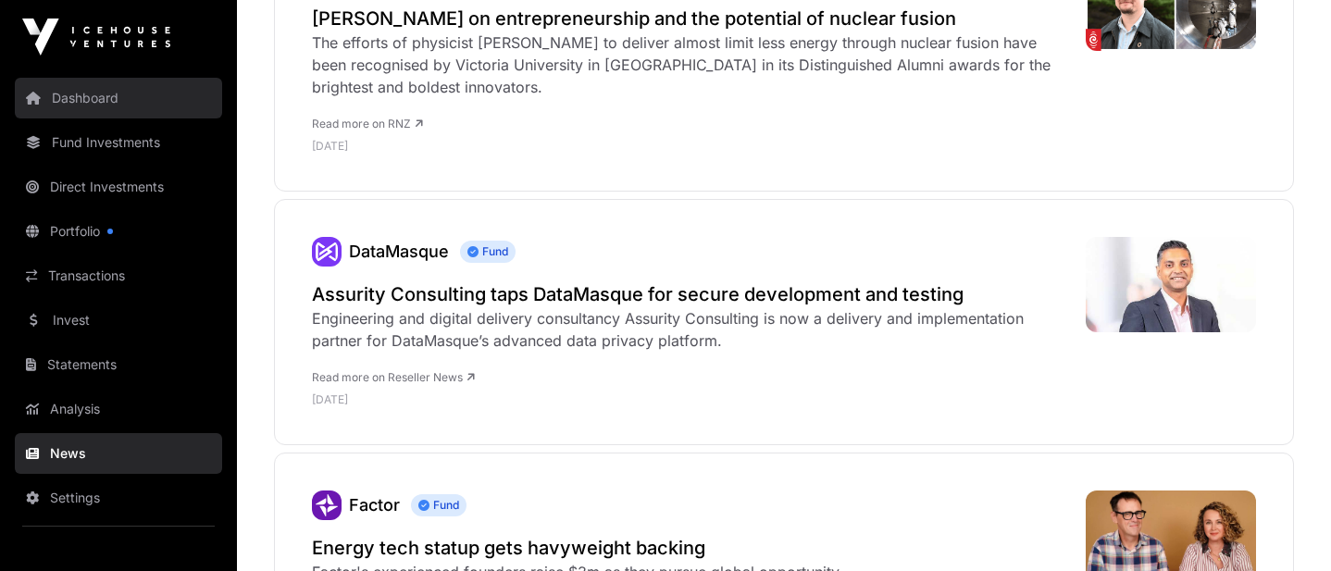
click at [109, 104] on link "Dashboard" at bounding box center [118, 98] width 207 height 41
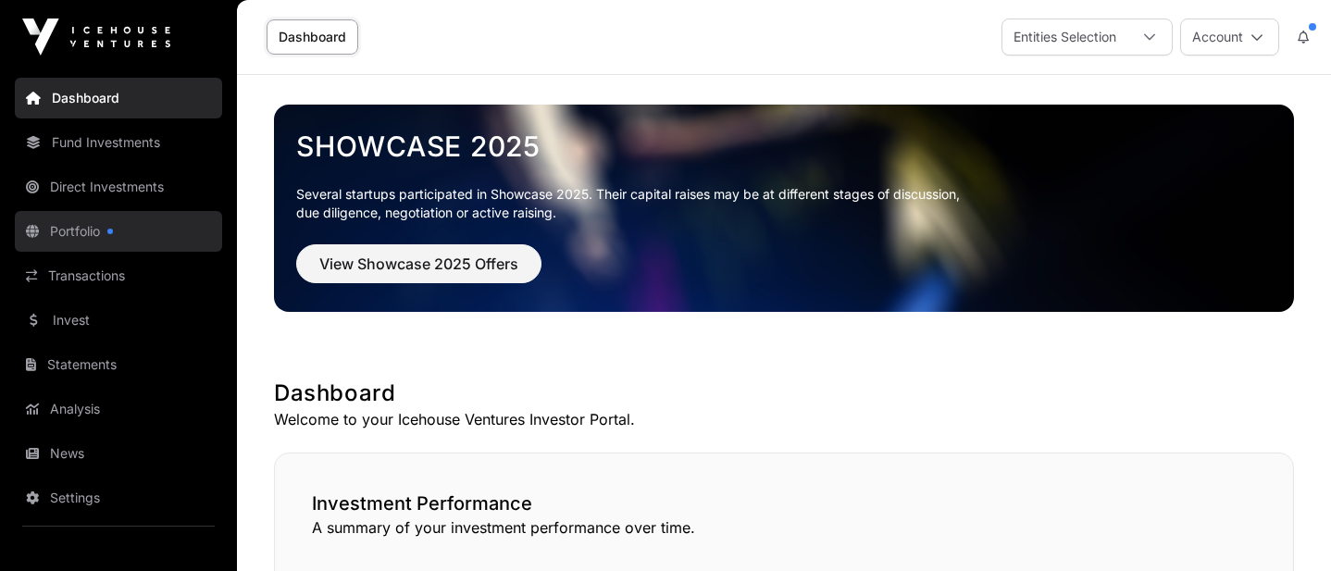
click at [80, 228] on link "Portfolio" at bounding box center [118, 231] width 207 height 41
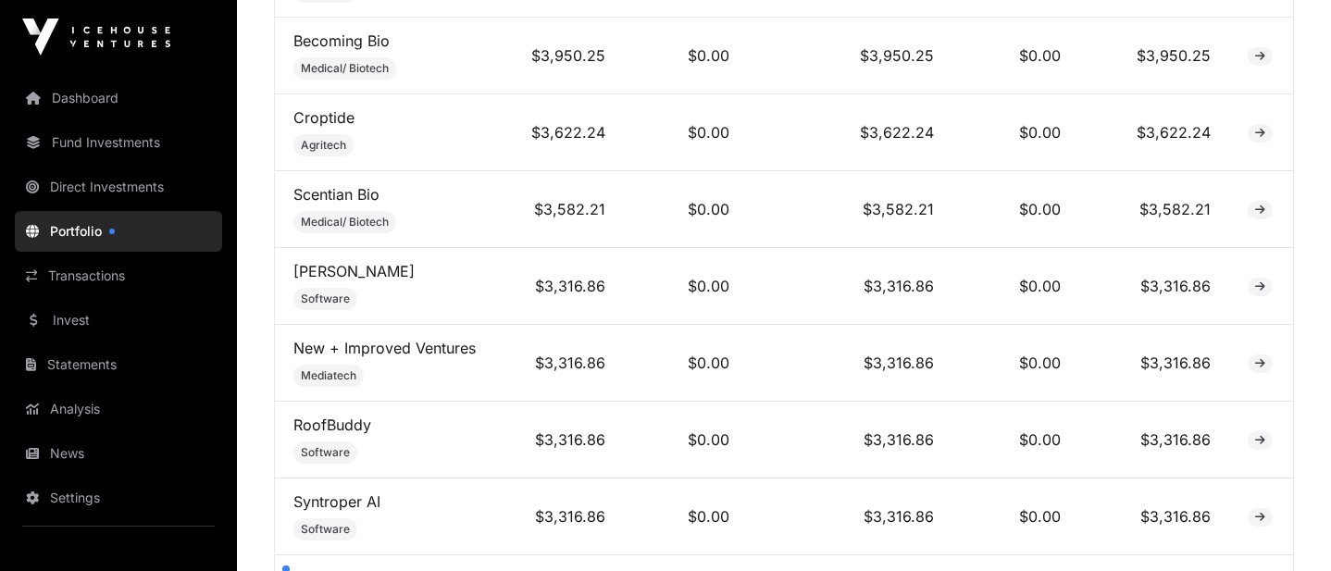
scroll to position [2516, 0]
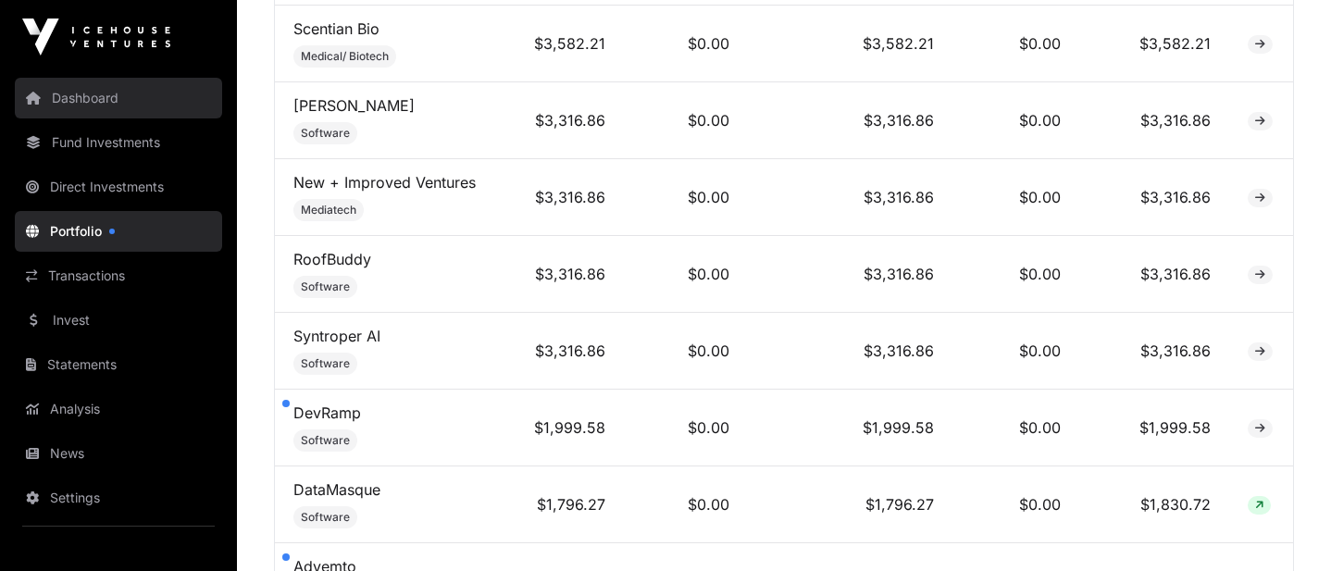
click at [109, 105] on link "Dashboard" at bounding box center [118, 98] width 207 height 41
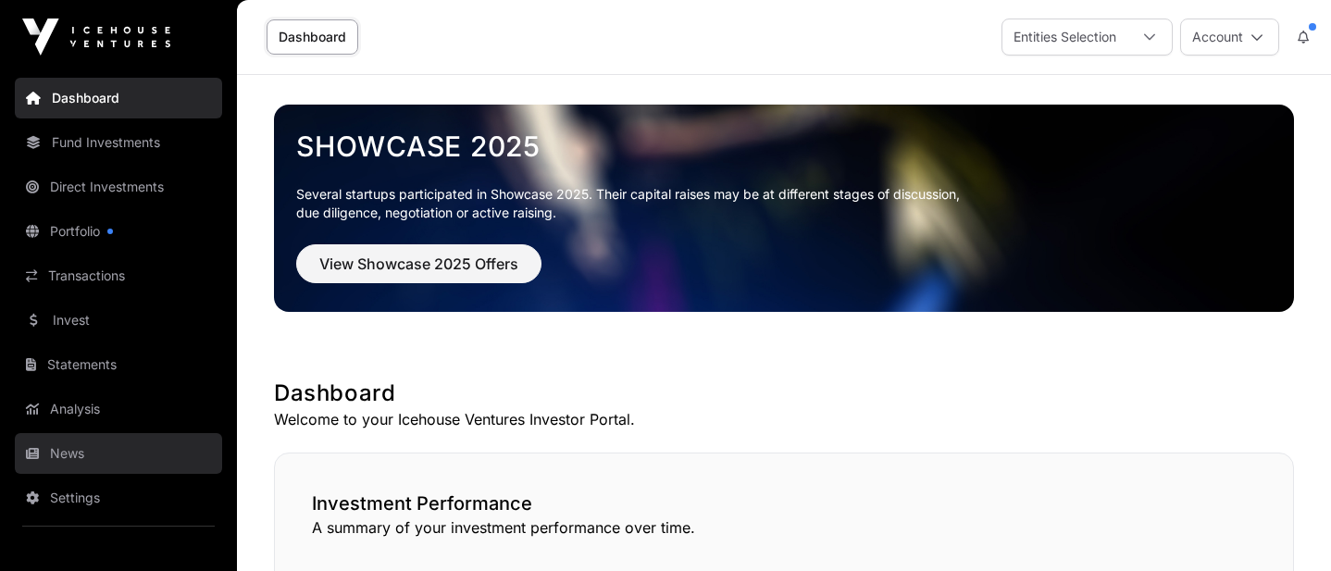
click at [59, 456] on link "News" at bounding box center [118, 453] width 207 height 41
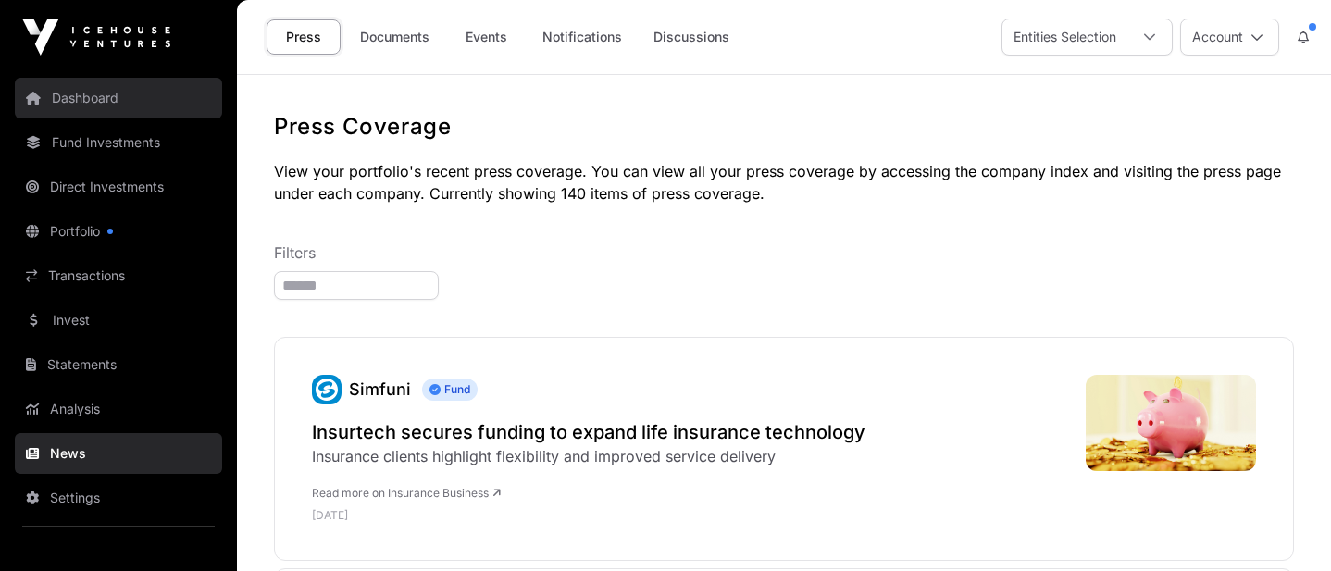
click at [108, 105] on link "Dashboard" at bounding box center [118, 98] width 207 height 41
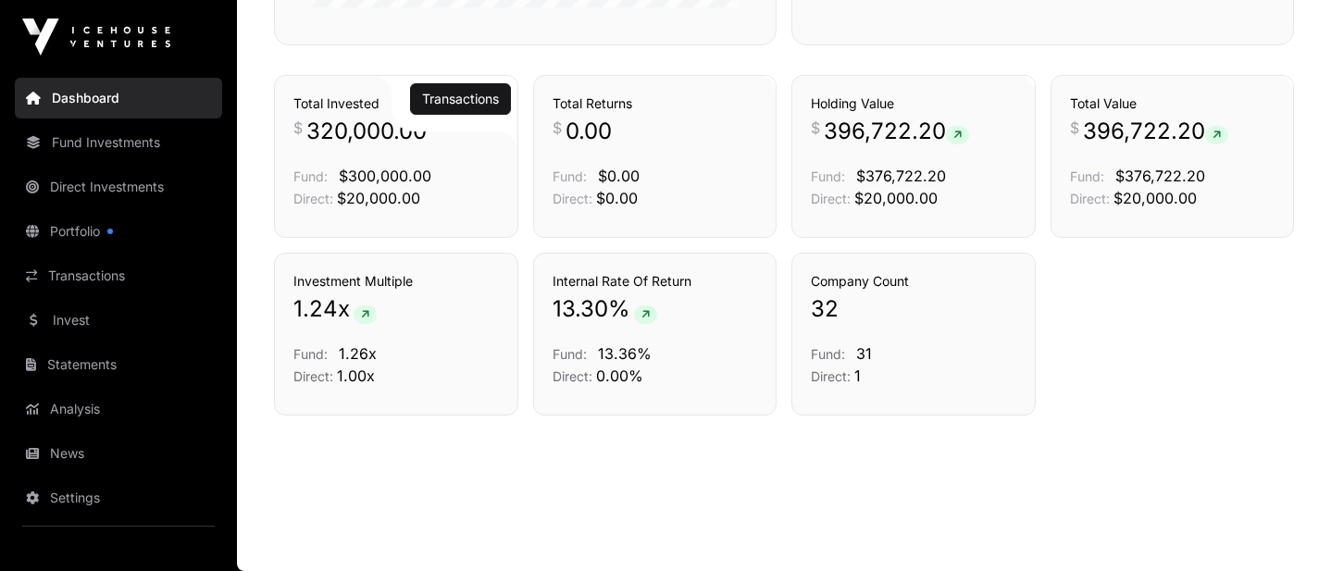
scroll to position [1304, 0]
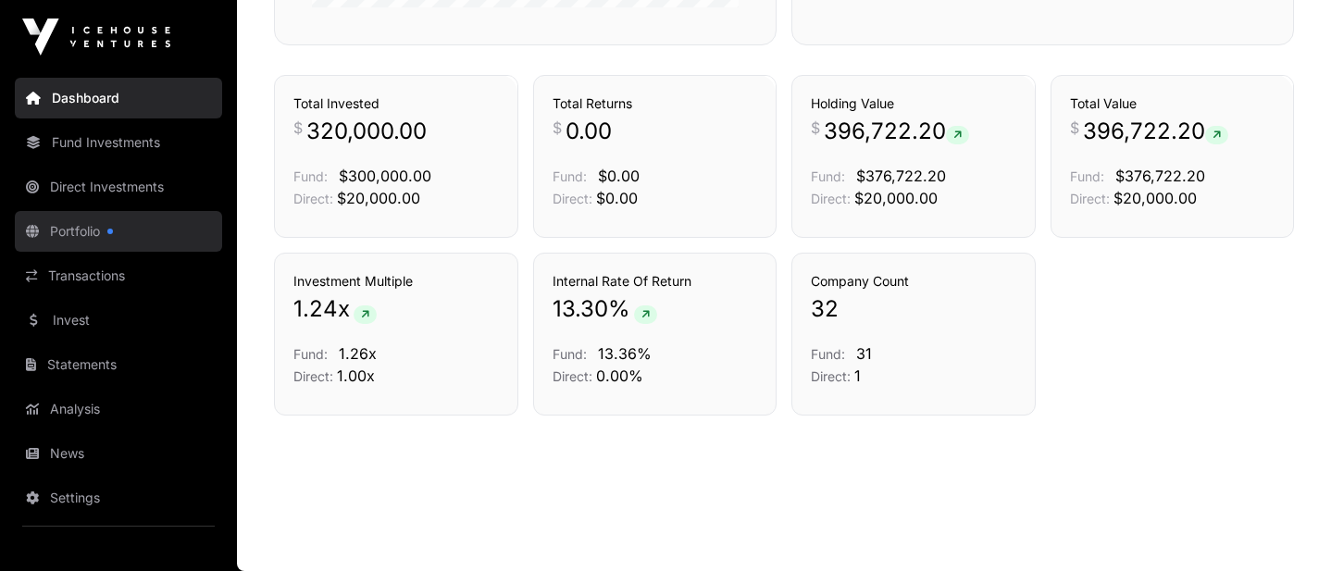
click at [85, 228] on link "Portfolio" at bounding box center [118, 231] width 207 height 41
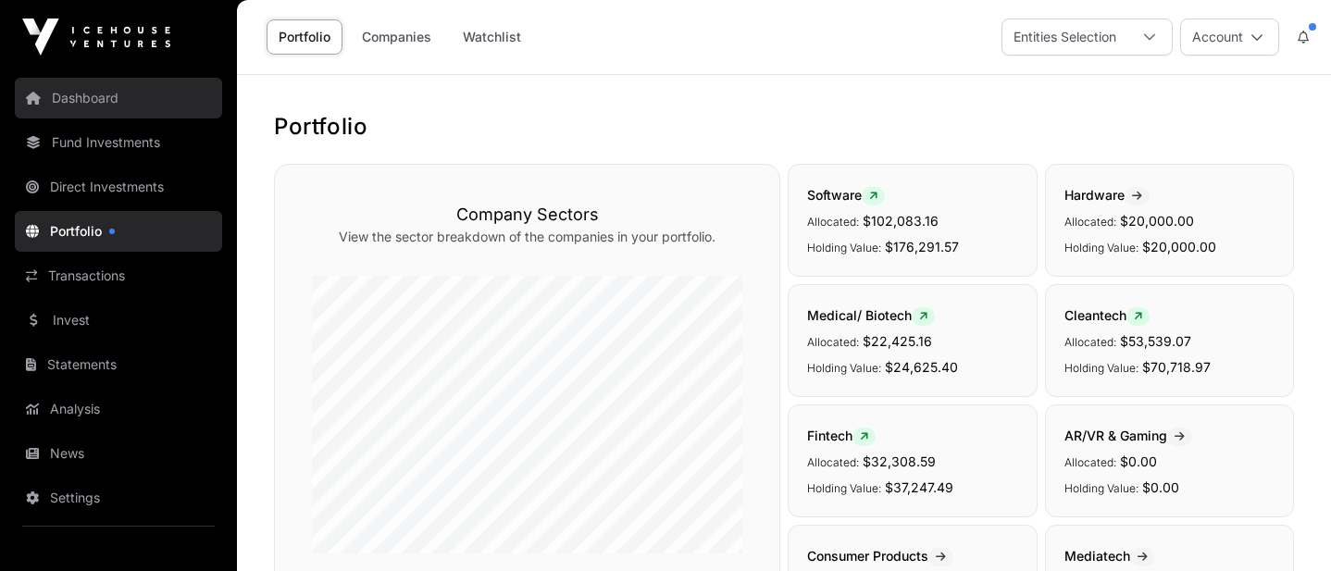
click at [97, 96] on link "Dashboard" at bounding box center [118, 98] width 207 height 41
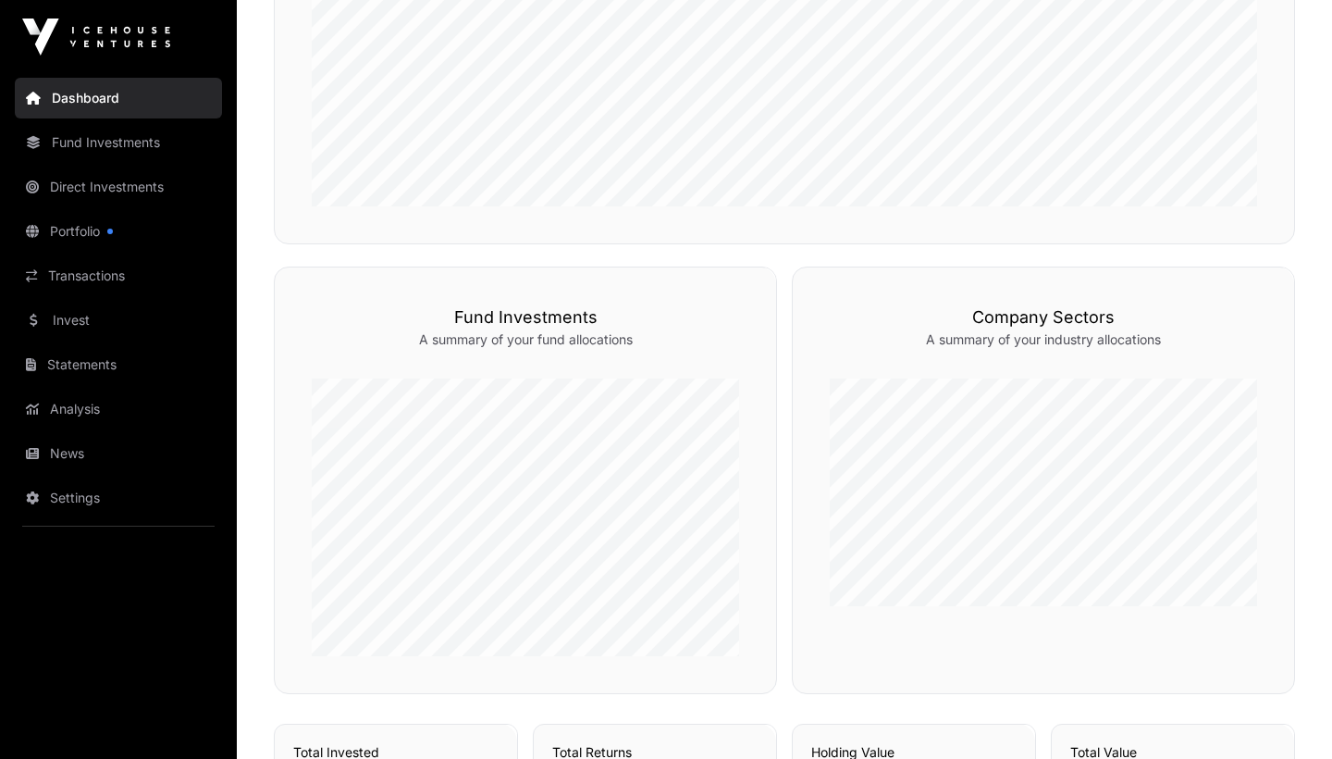
scroll to position [429, 0]
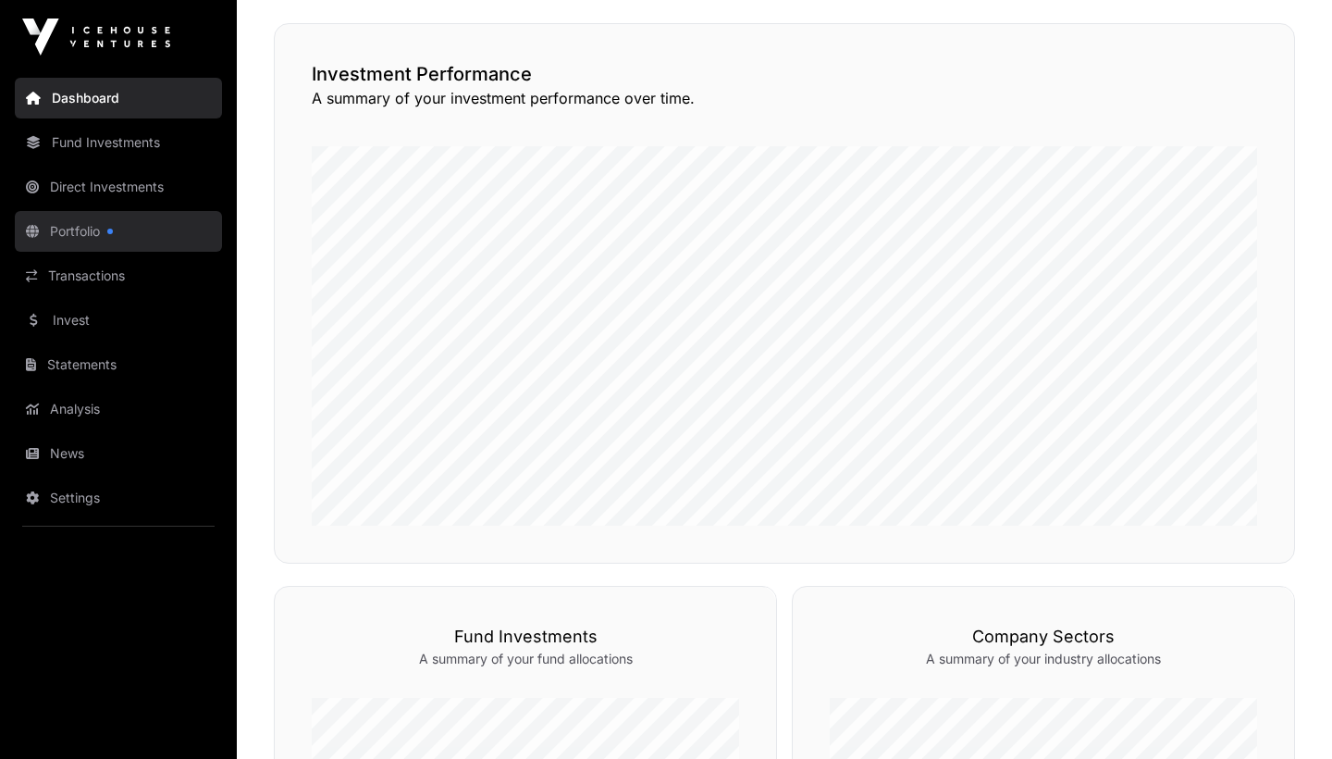
click at [88, 238] on link "Portfolio" at bounding box center [118, 231] width 207 height 41
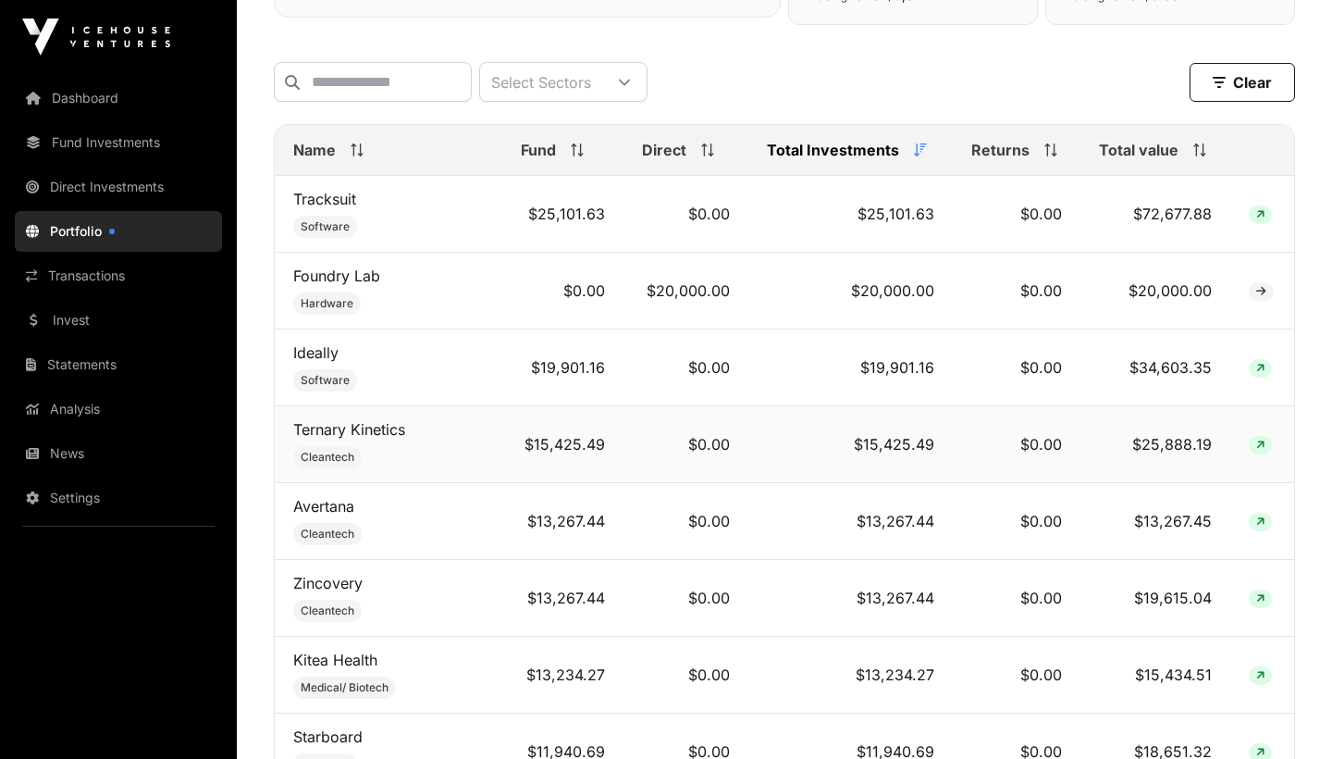
scroll to position [729, 0]
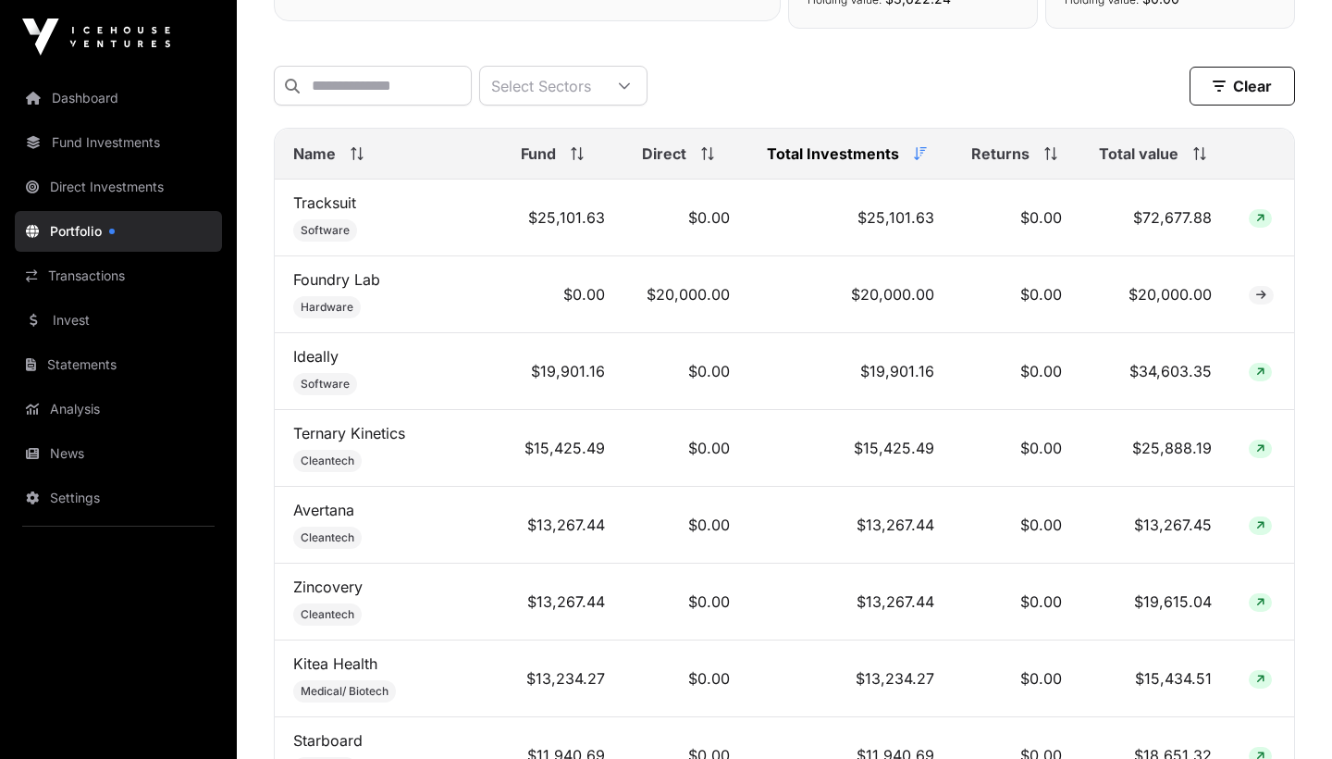
click at [1151, 157] on span "Total value" at bounding box center [1139, 154] width 80 height 22
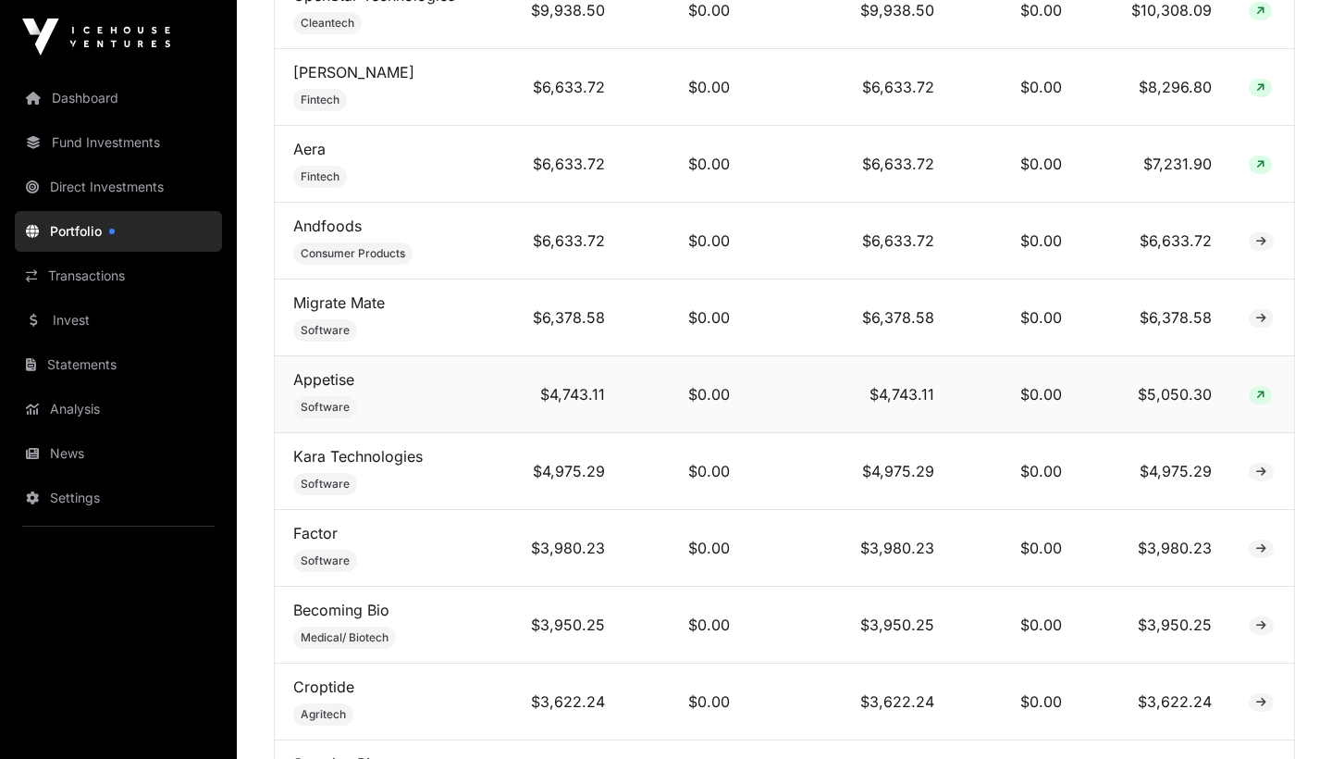
scroll to position [1719, 0]
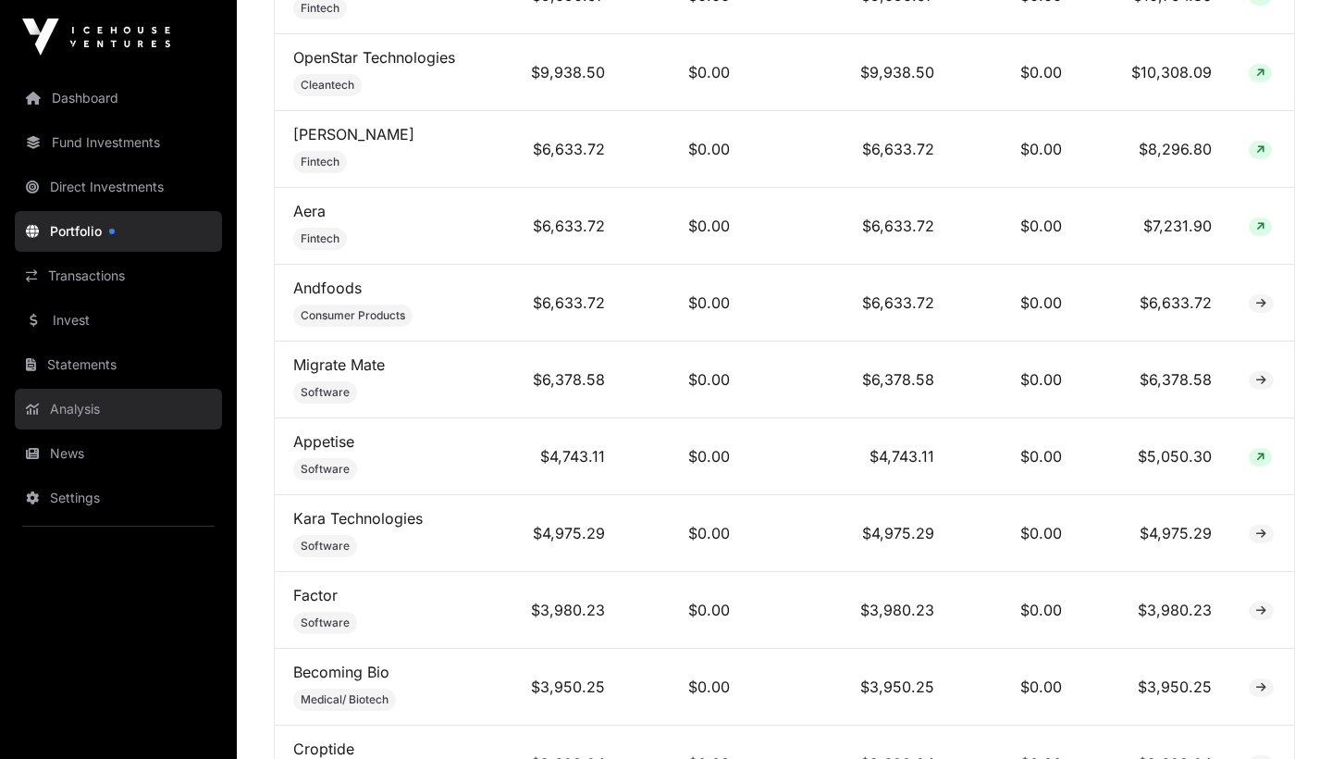
click at [72, 409] on link "Analysis" at bounding box center [118, 409] width 207 height 41
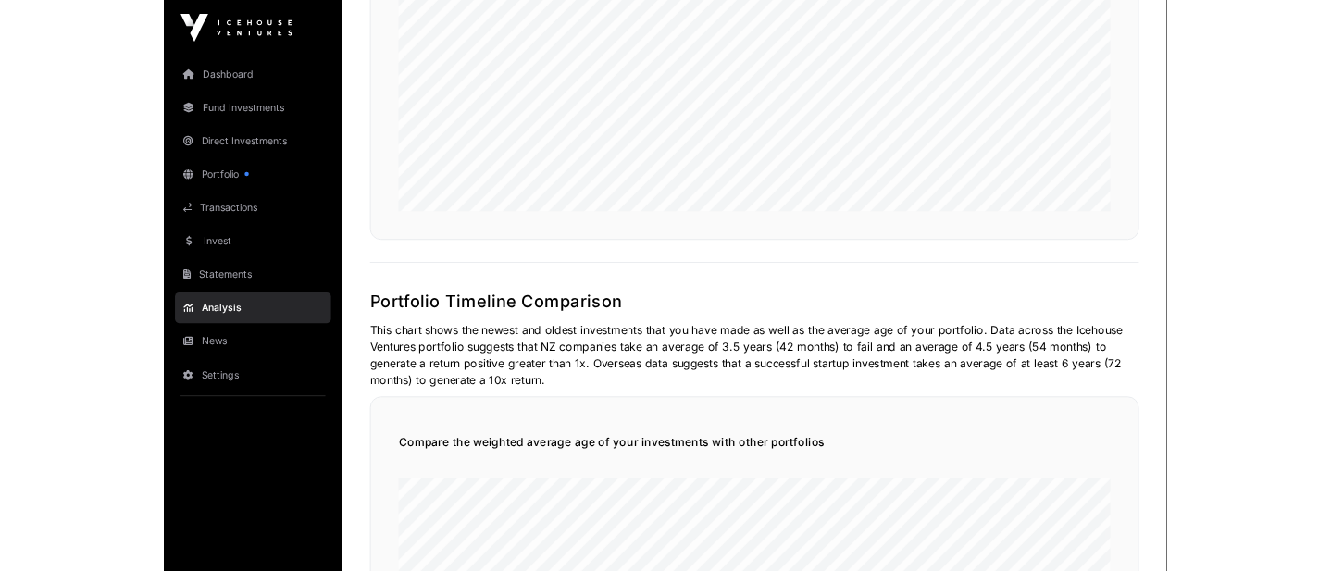
scroll to position [1531, 0]
